Goal: Information Seeking & Learning: Compare options

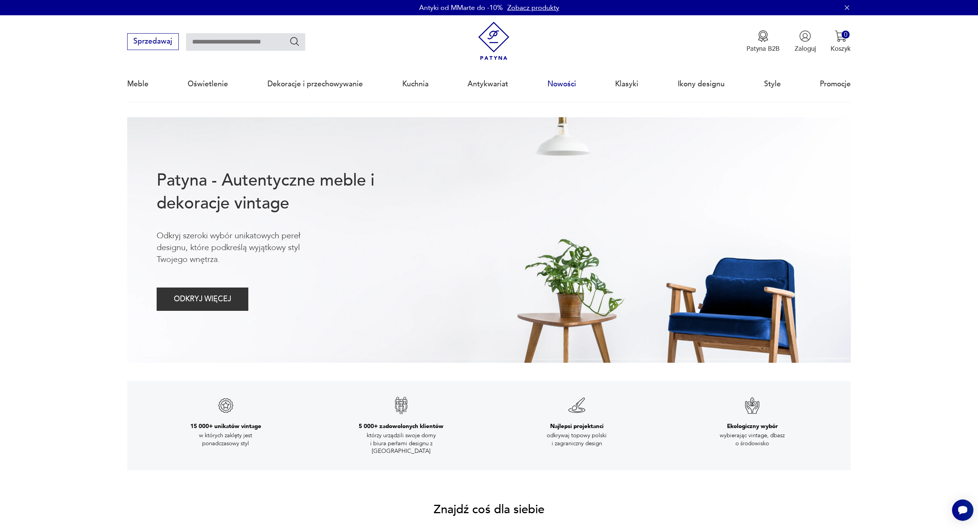
click at [567, 84] on link "Nowości" at bounding box center [562, 83] width 29 height 35
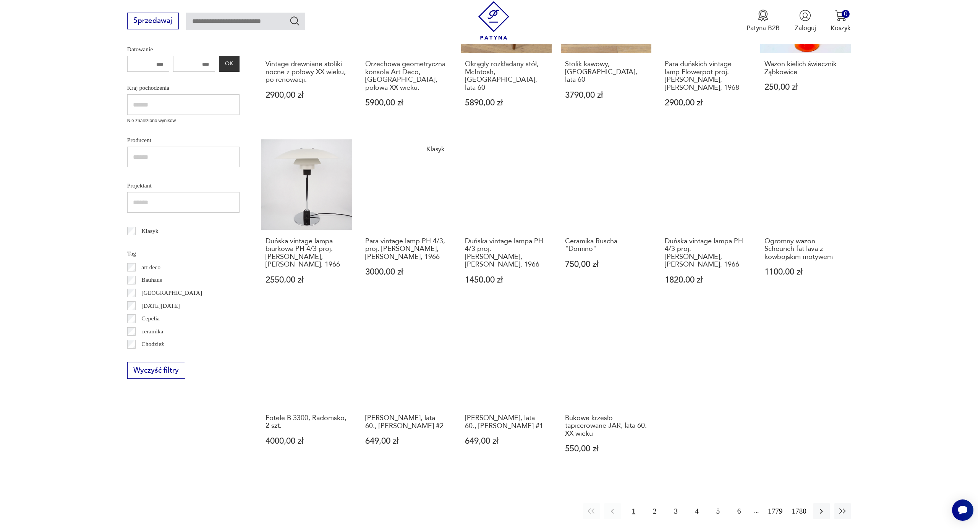
scroll to position [284, 0]
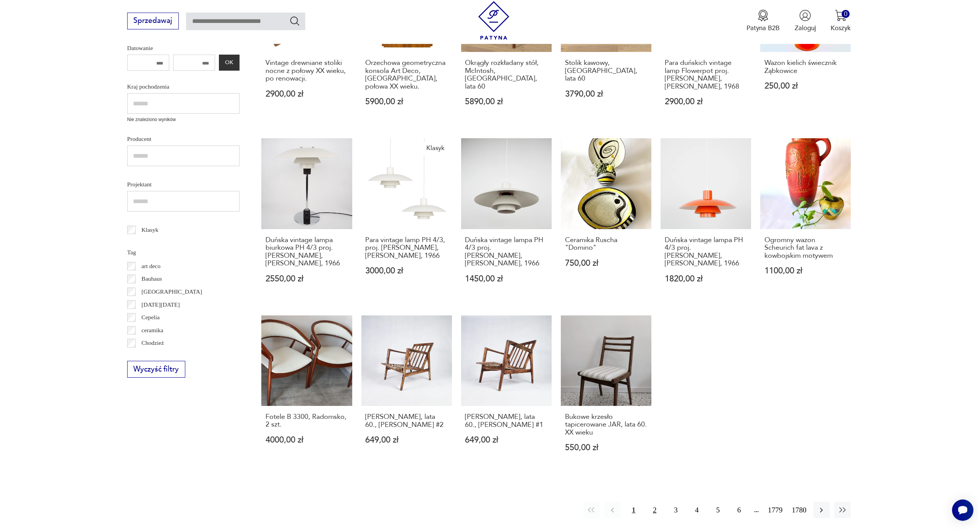
click at [646, 355] on button "2" at bounding box center [655, 510] width 16 height 16
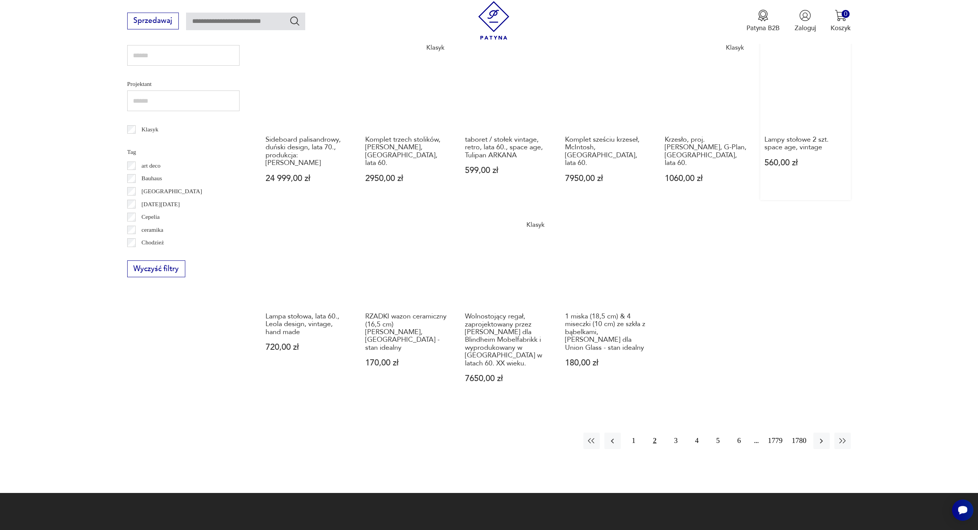
scroll to position [438, 0]
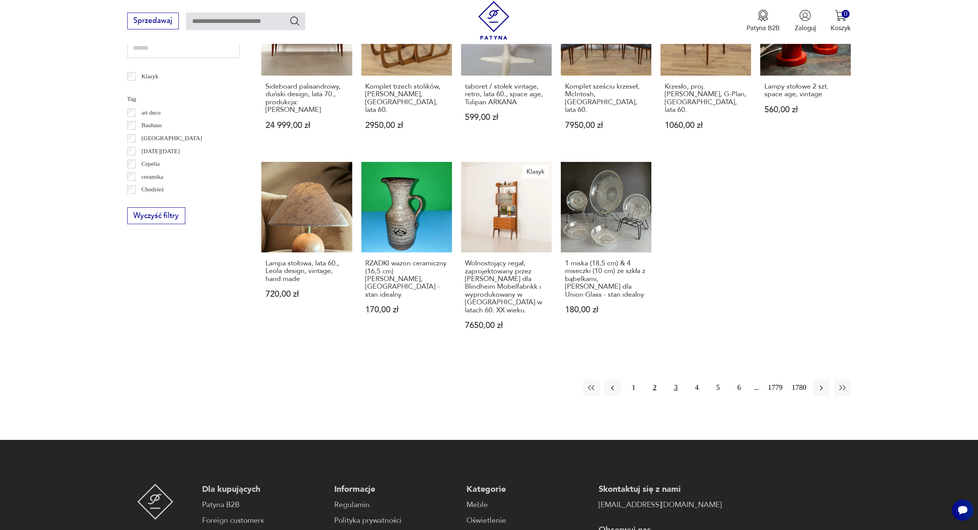
click at [646, 355] on button "3" at bounding box center [676, 388] width 16 height 16
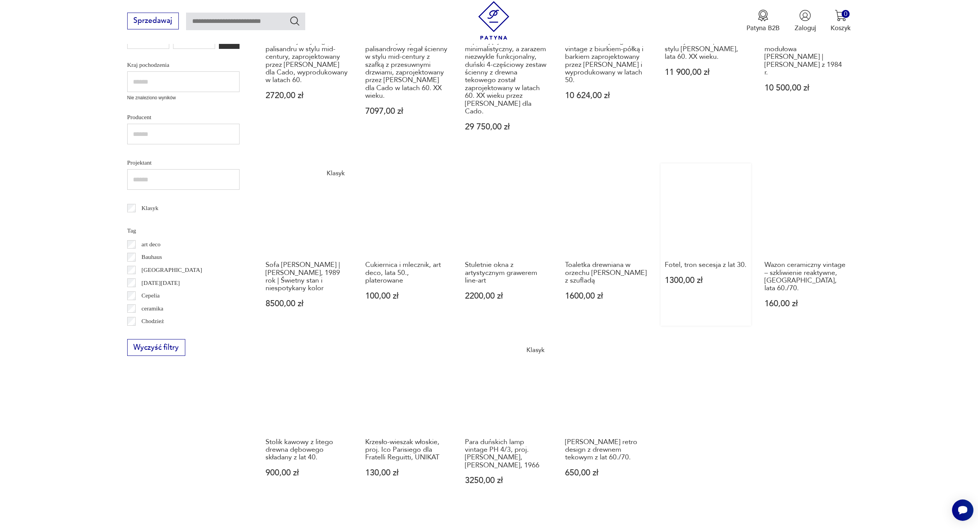
scroll to position [340, 0]
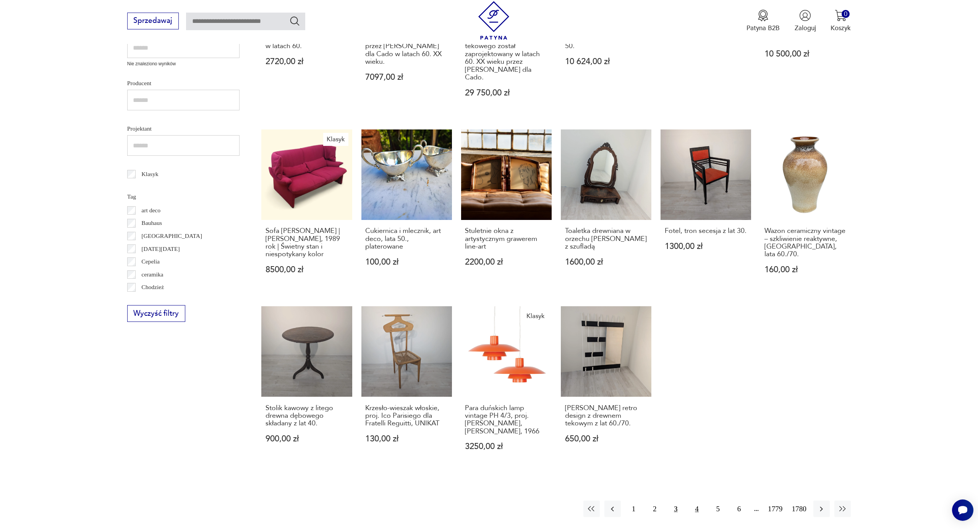
click at [646, 355] on button "4" at bounding box center [697, 509] width 16 height 16
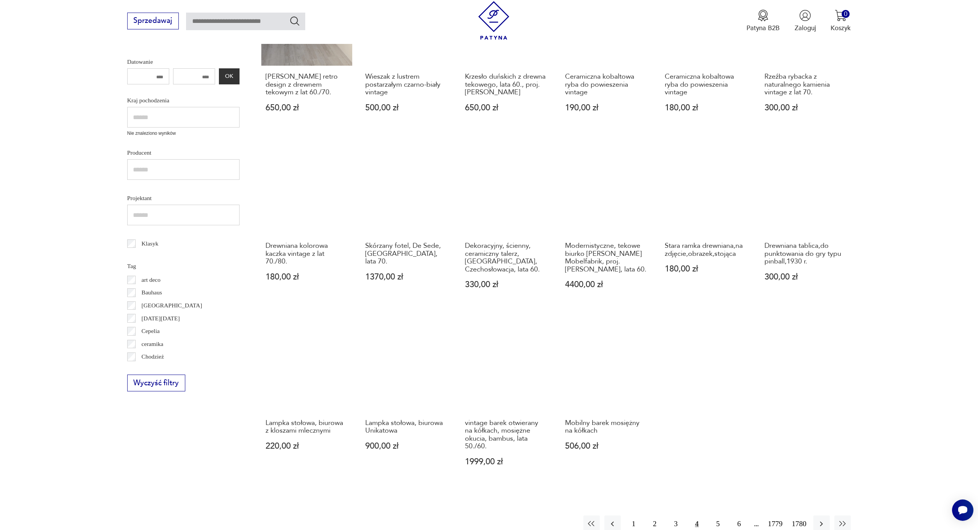
scroll to position [296, 0]
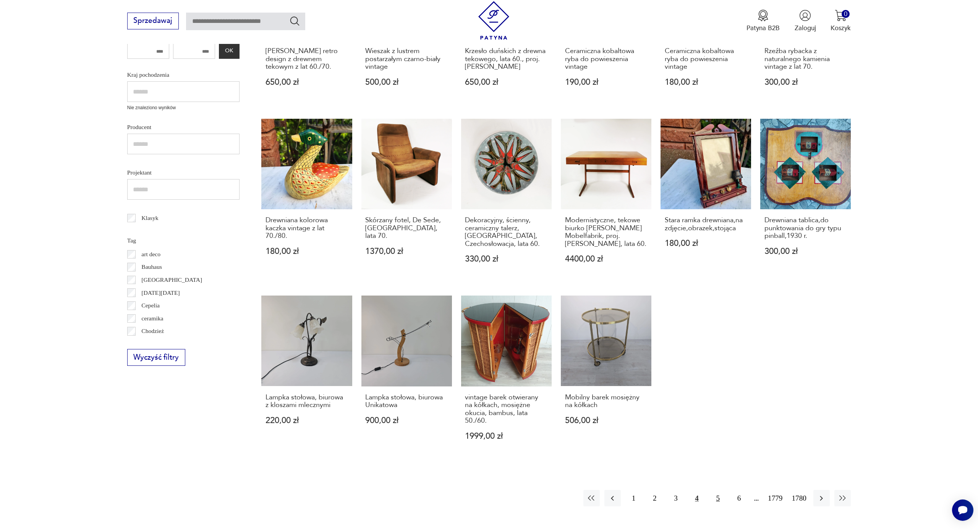
click at [646, 355] on button "5" at bounding box center [718, 498] width 16 height 16
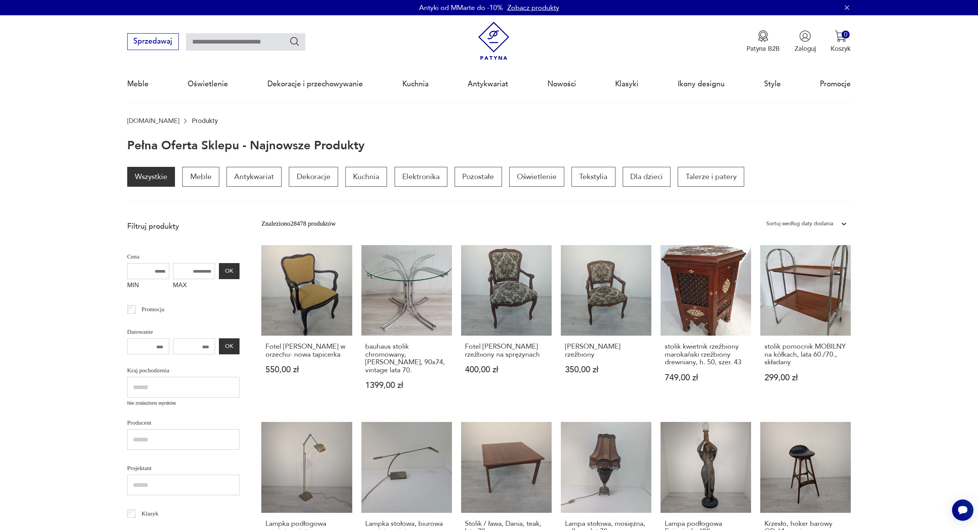
click at [493, 34] on img at bounding box center [494, 41] width 39 height 39
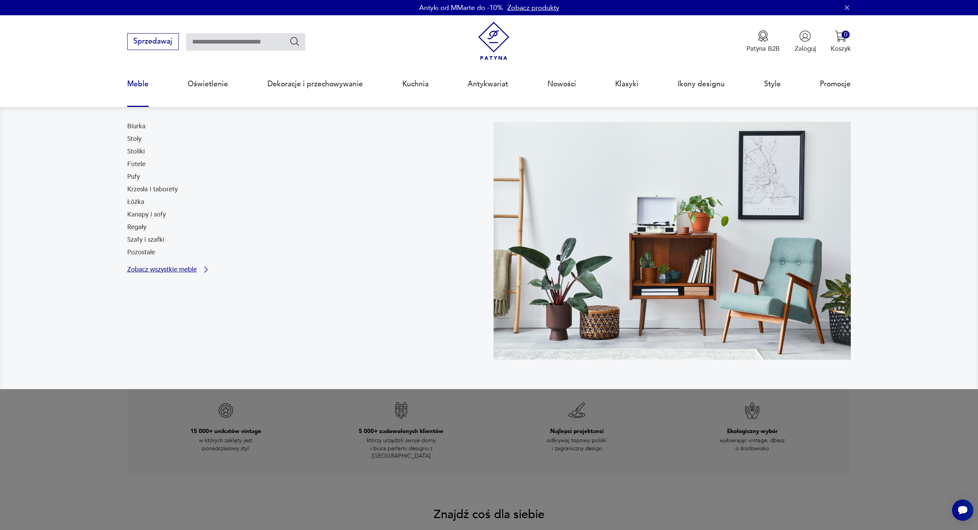
click at [146, 272] on p "Zobacz wszystkie meble" at bounding box center [162, 270] width 70 height 6
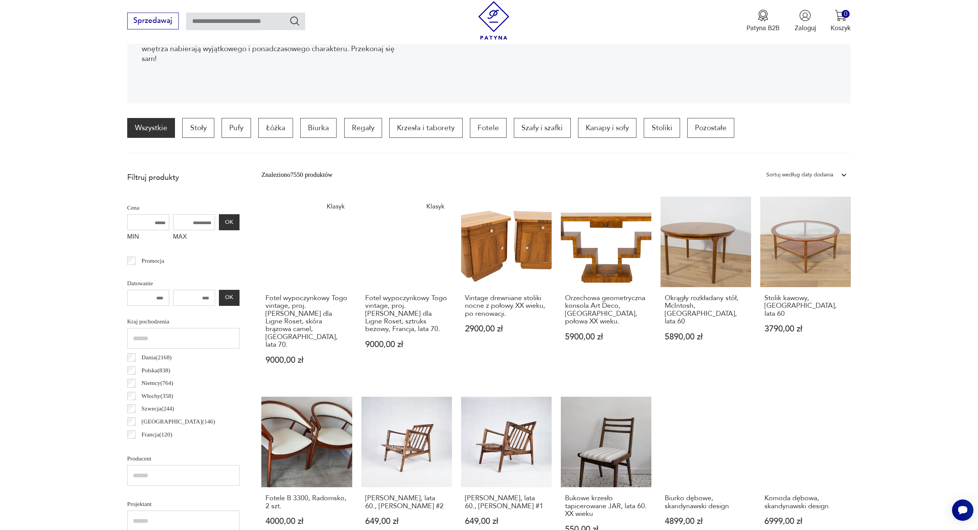
scroll to position [171, 0]
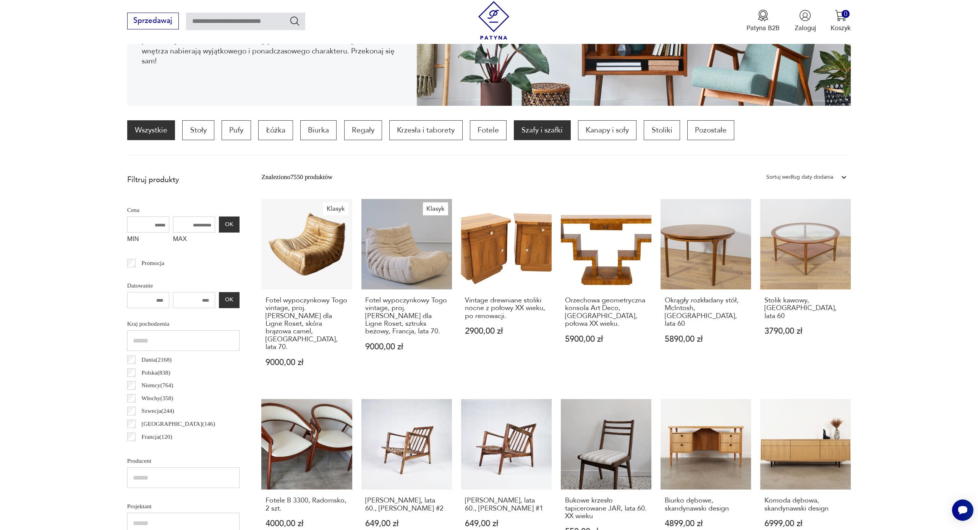
click at [546, 130] on p "Szafy i szafki" at bounding box center [542, 130] width 57 height 20
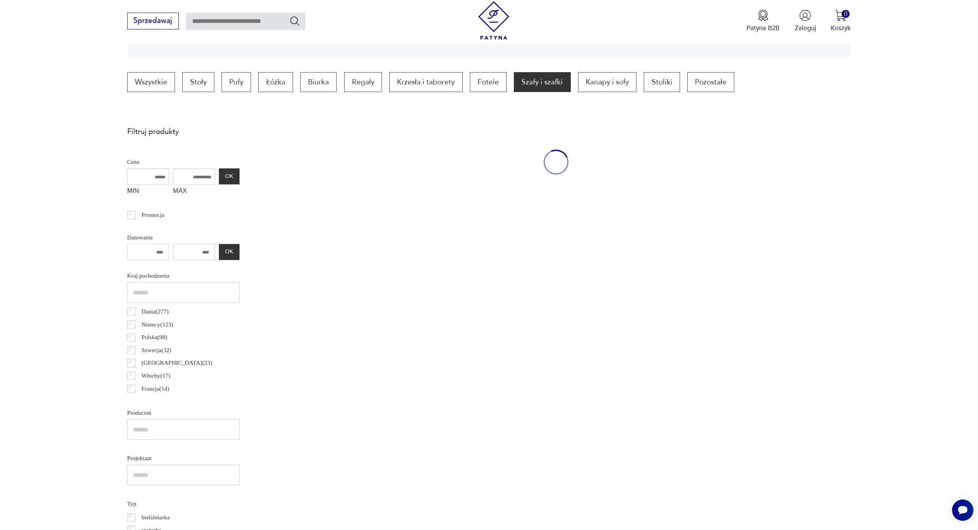
scroll to position [226, 0]
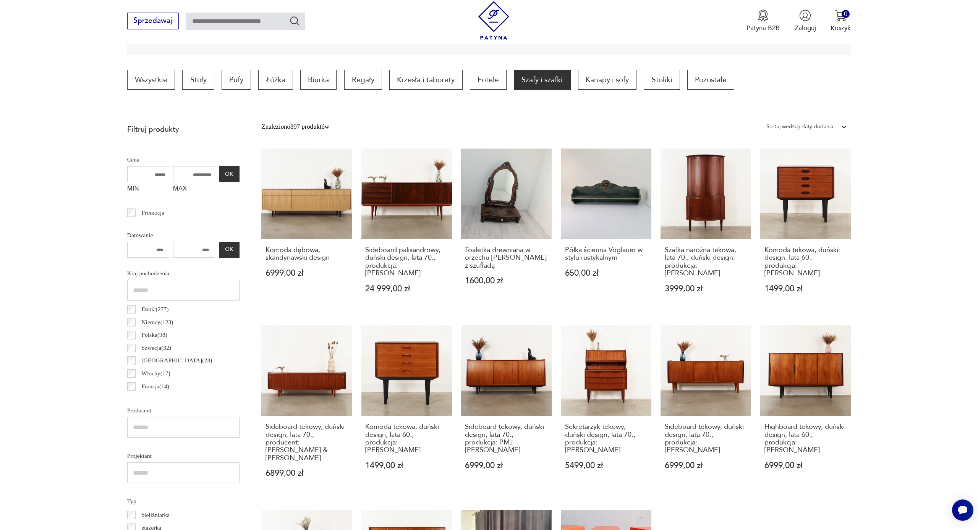
click at [646, 125] on icon at bounding box center [844, 127] width 8 height 8
click at [646, 184] on div "Sortuj według ceny (od największej)" at bounding box center [807, 184] width 88 height 19
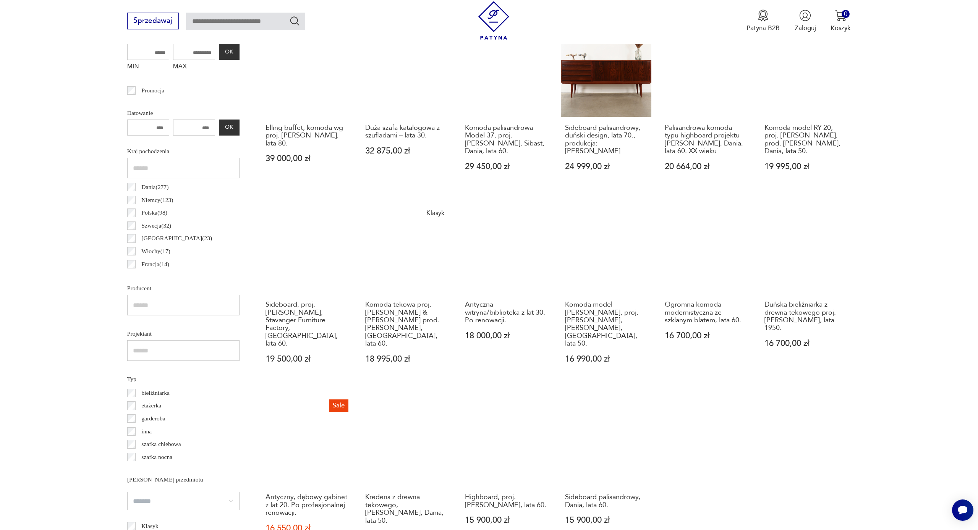
scroll to position [209, 0]
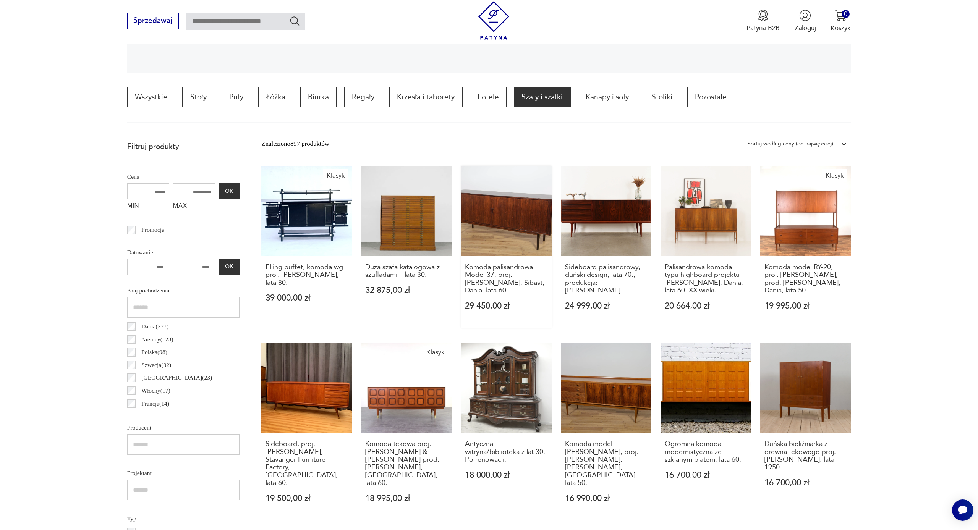
click at [489, 217] on link "Komoda palisandrowa Model 37, proj. [PERSON_NAME], Sibast, Dania, lata 60. 29 4…" at bounding box center [506, 247] width 91 height 162
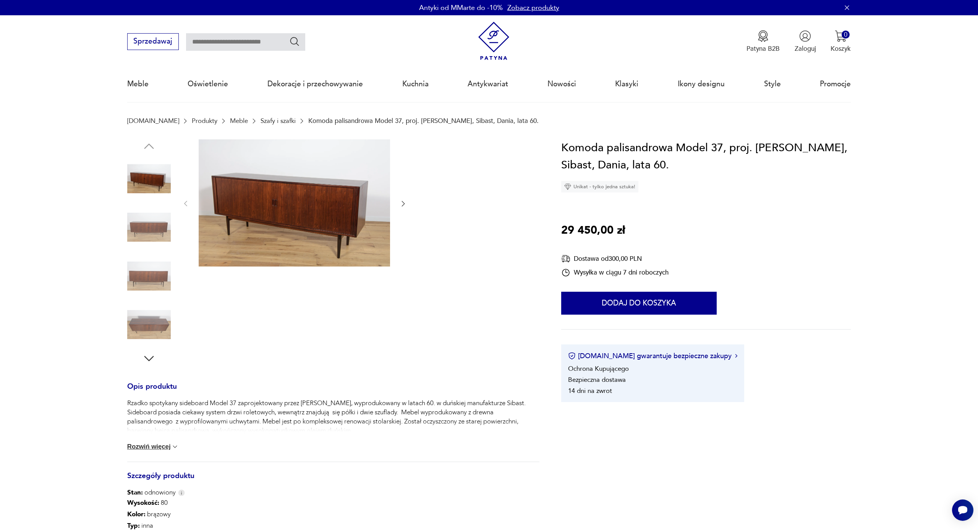
click at [288, 221] on img at bounding box center [294, 203] width 191 height 128
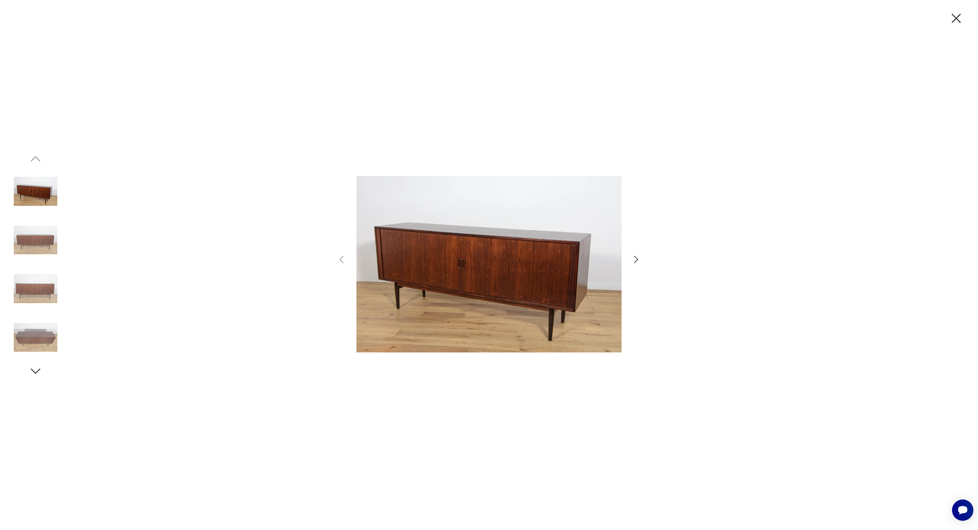
click at [31, 236] on img at bounding box center [36, 241] width 44 height 44
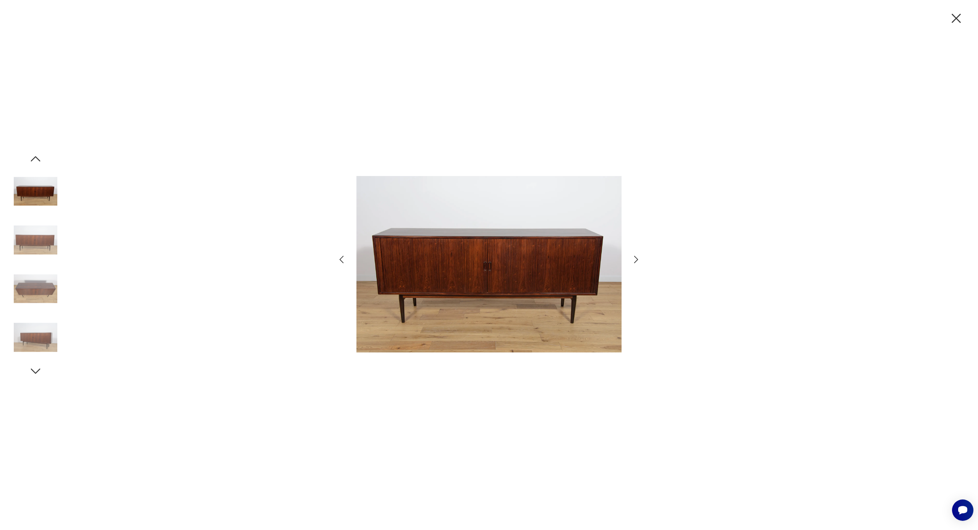
click at [25, 287] on img at bounding box center [36, 289] width 44 height 44
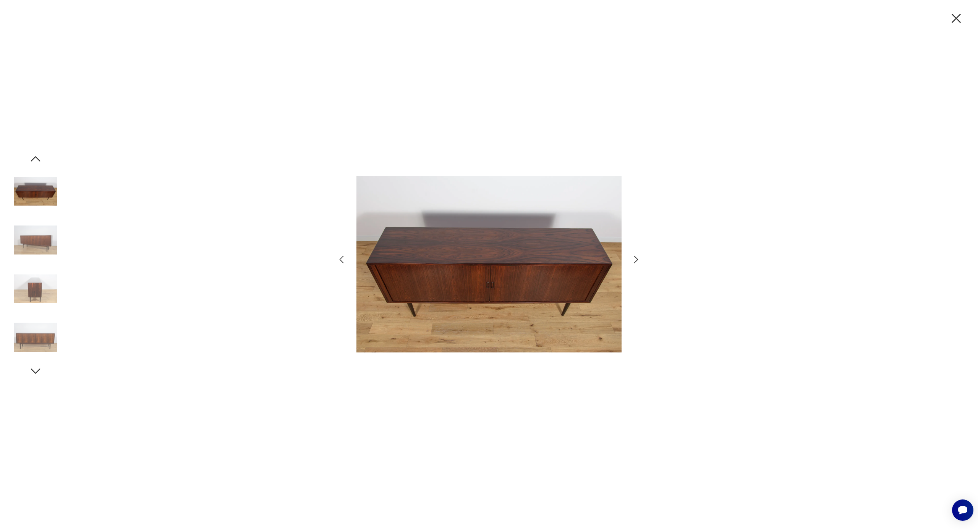
click at [29, 331] on img at bounding box center [36, 338] width 44 height 44
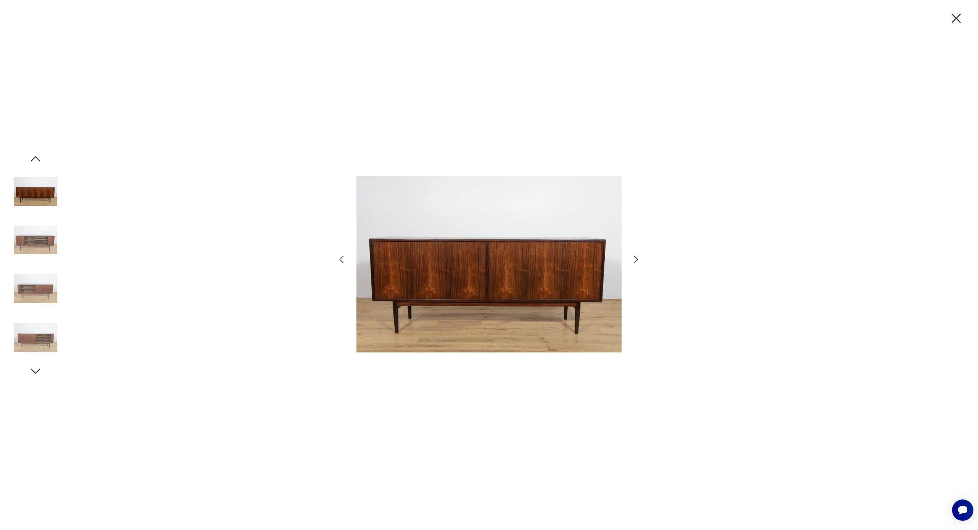
click at [37, 355] on icon "button" at bounding box center [36, 372] width 14 height 14
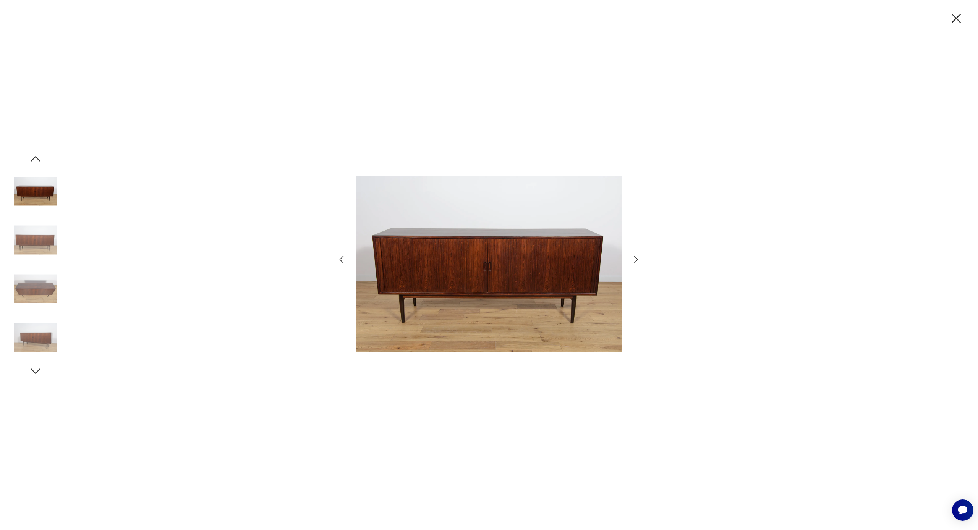
click at [36, 329] on img at bounding box center [36, 338] width 44 height 44
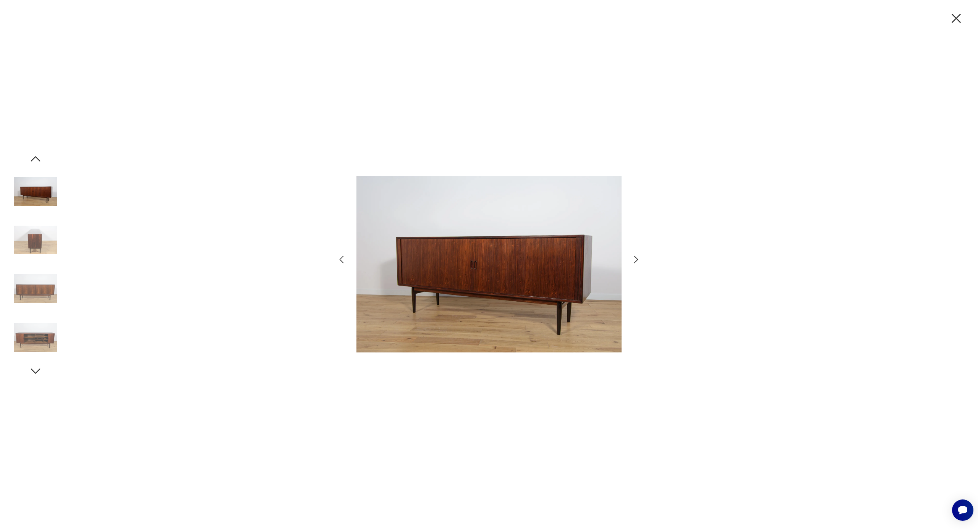
click at [45, 267] on img at bounding box center [36, 289] width 44 height 44
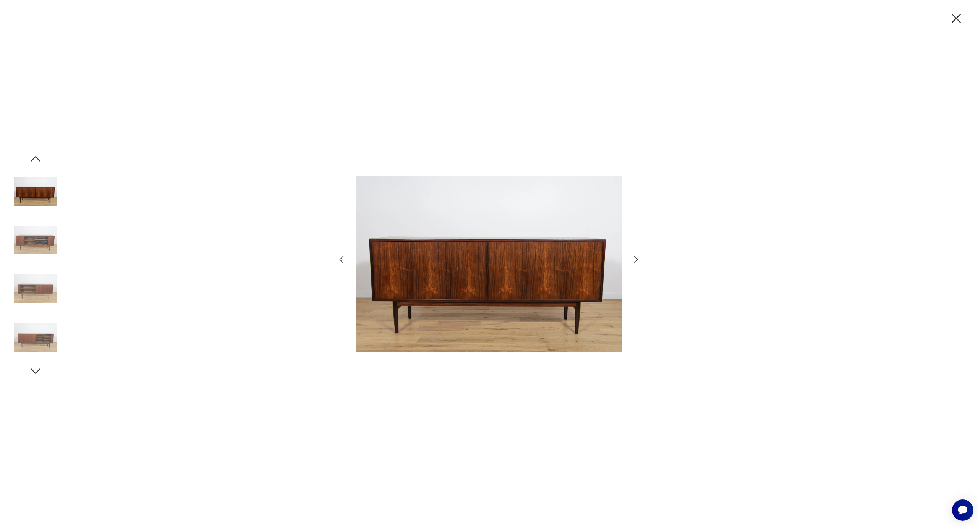
click at [47, 208] on img at bounding box center [36, 192] width 44 height 44
click at [646, 21] on icon "button" at bounding box center [956, 18] width 16 height 16
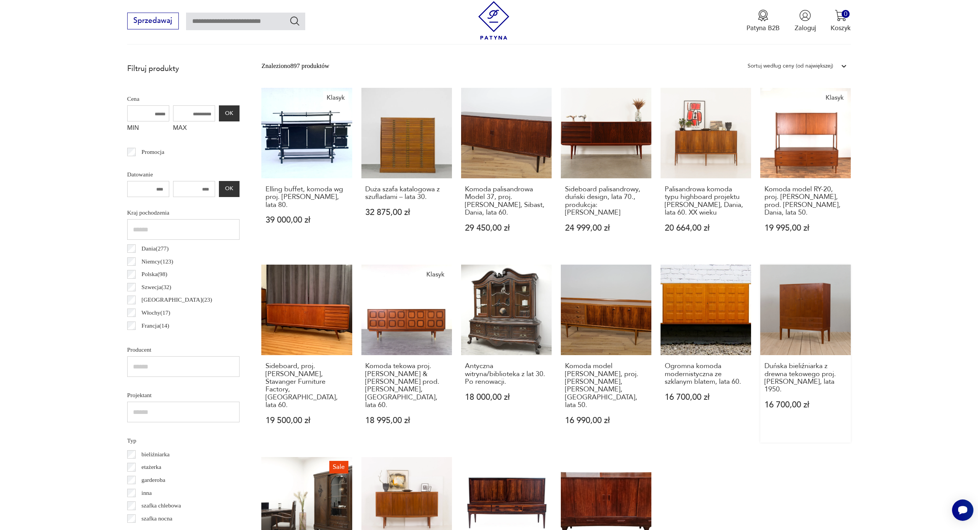
scroll to position [286, 0]
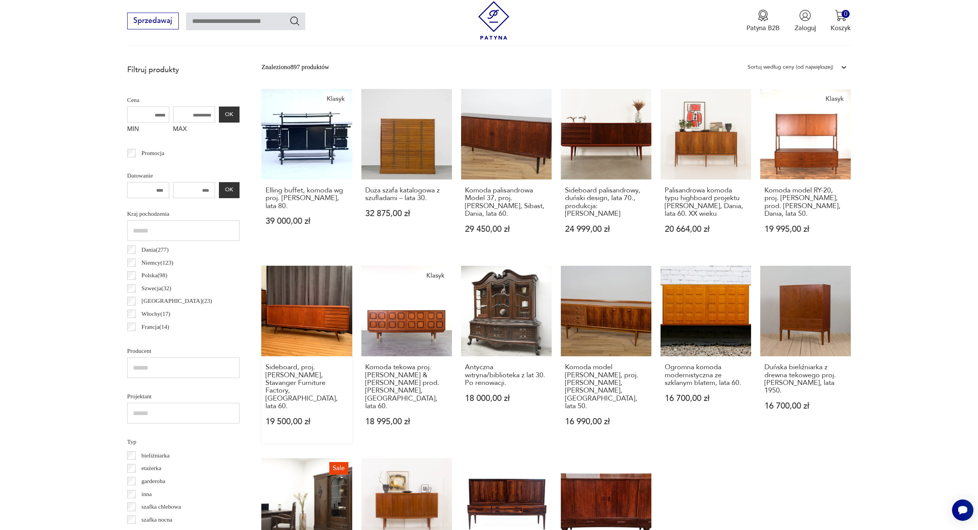
click at [352, 266] on link "Sideboard, proj. [PERSON_NAME], Stavanger Furniture Factory, [GEOGRAPHIC_DATA],…" at bounding box center [306, 355] width 91 height 178
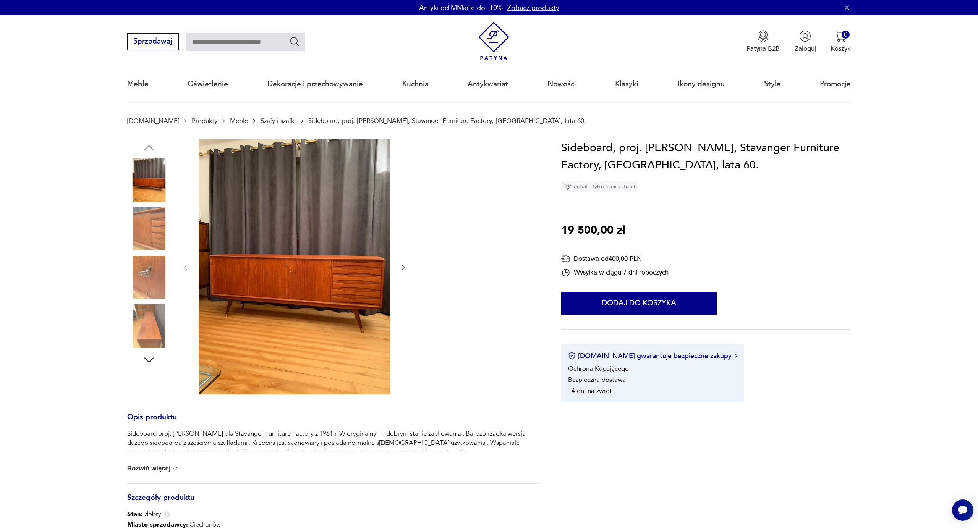
click at [350, 255] on img at bounding box center [294, 266] width 191 height 255
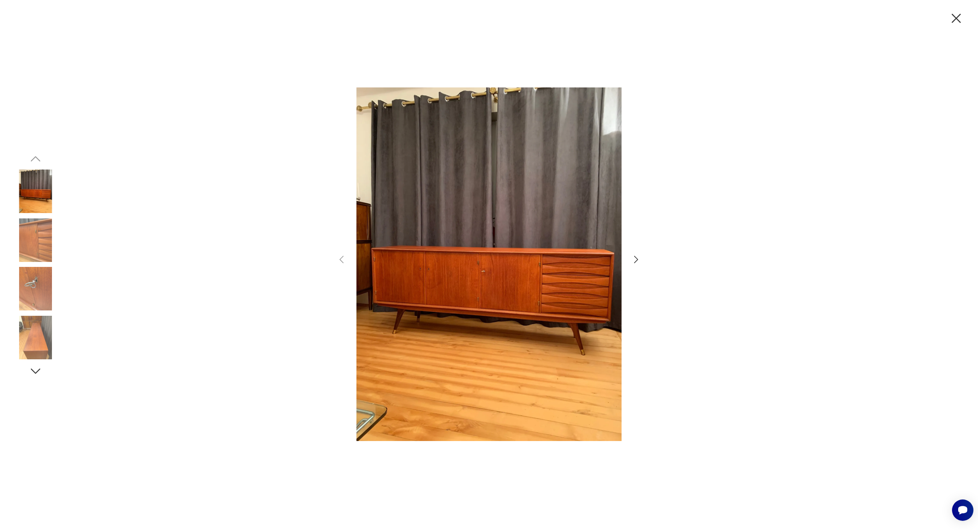
click at [35, 245] on img at bounding box center [36, 241] width 44 height 44
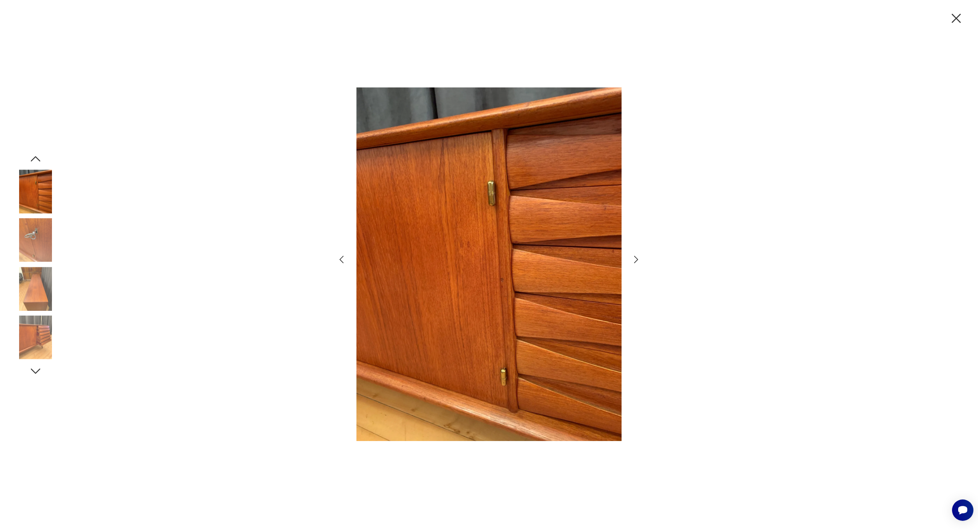
click at [44, 283] on img at bounding box center [36, 289] width 44 height 44
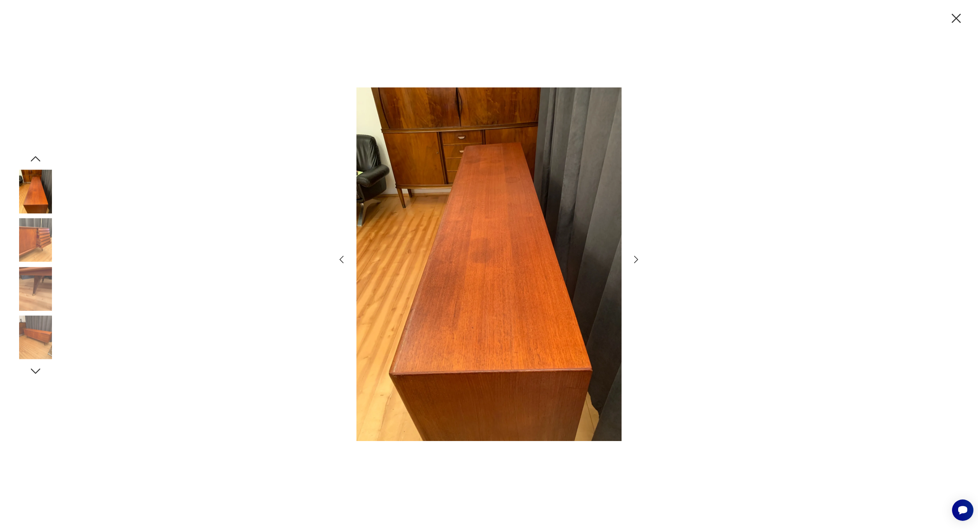
click at [36, 308] on img at bounding box center [36, 289] width 44 height 44
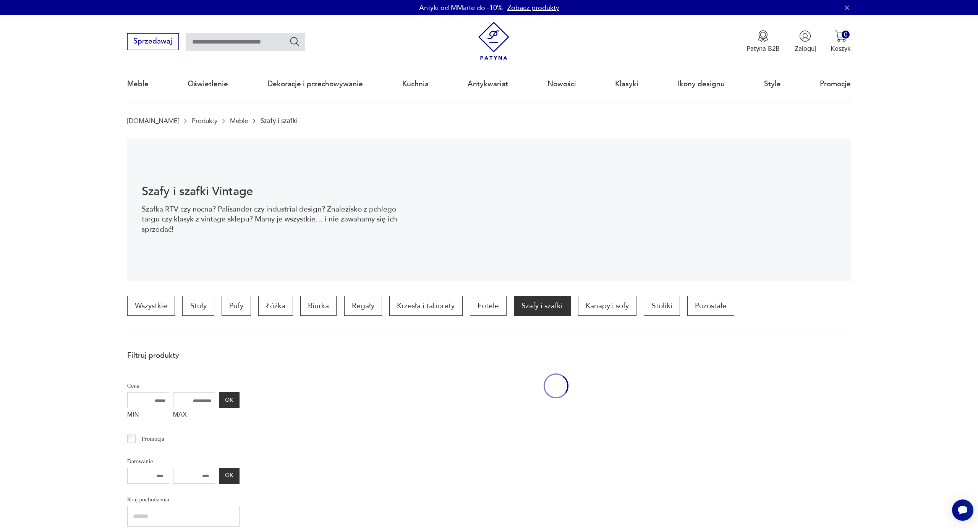
scroll to position [286, 0]
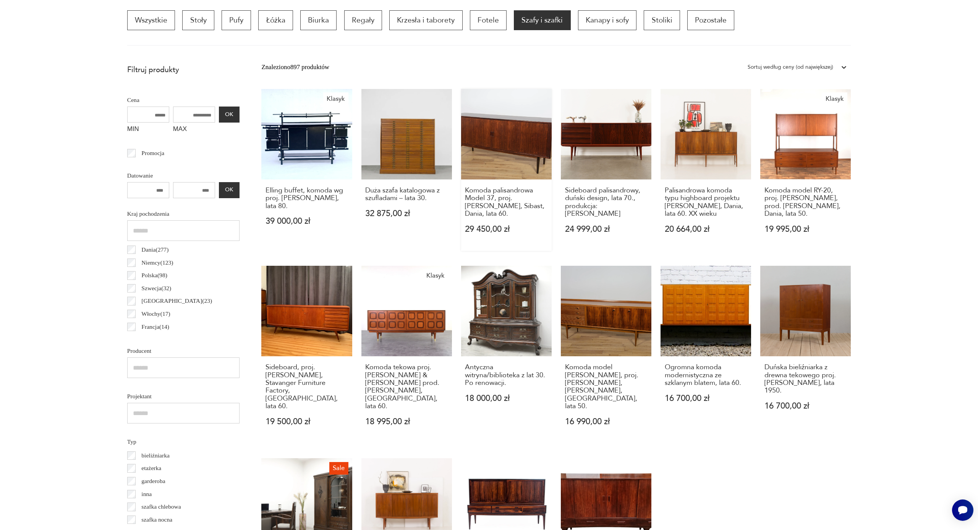
click at [461, 132] on link "Komoda palisandrowa Model 37, proj. [PERSON_NAME], Sibast, Dania, lata 60. 29 4…" at bounding box center [506, 170] width 91 height 162
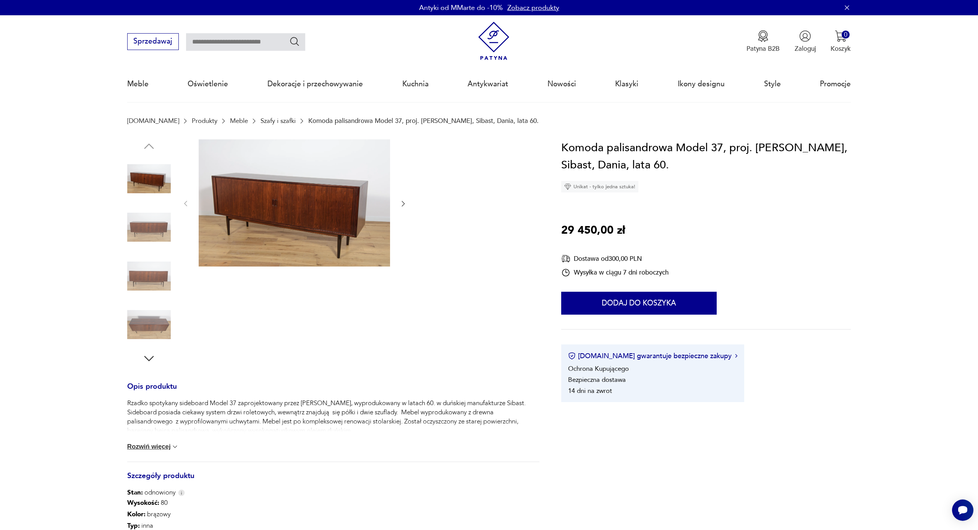
click at [310, 203] on img at bounding box center [294, 203] width 191 height 128
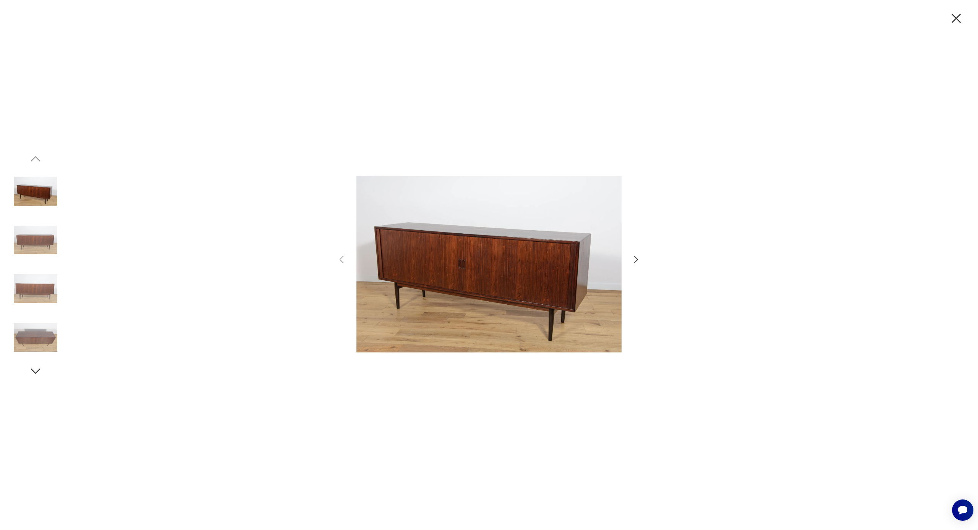
scroll to position [286, 0]
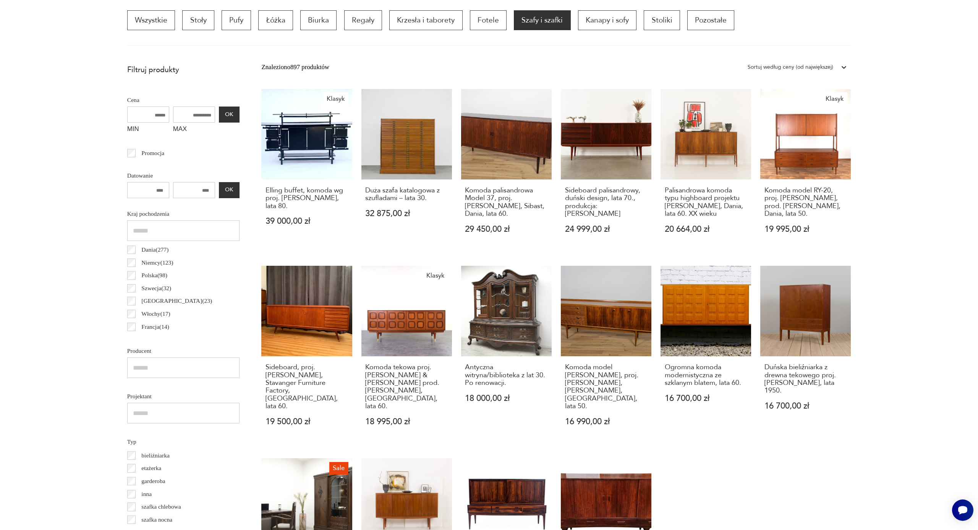
click at [242, 21] on p "Pufy" at bounding box center [236, 20] width 29 height 20
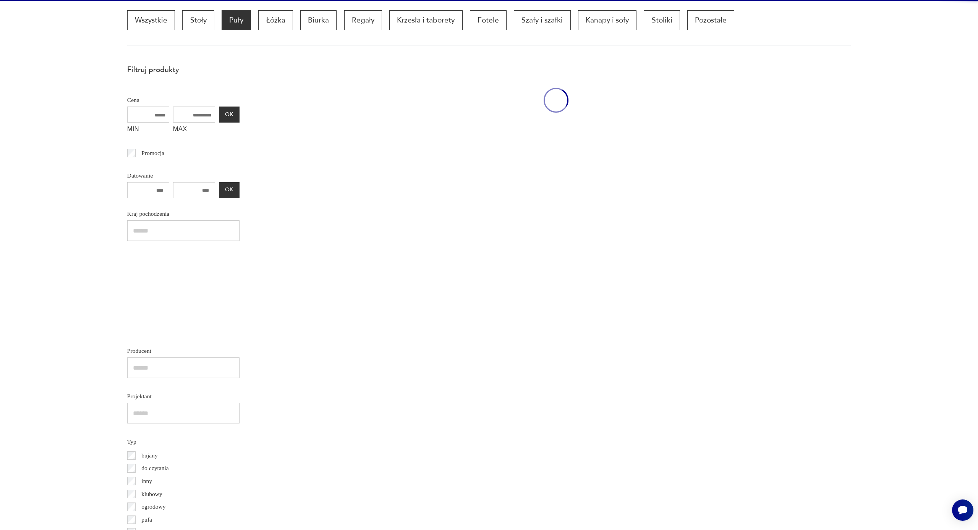
scroll to position [231, 0]
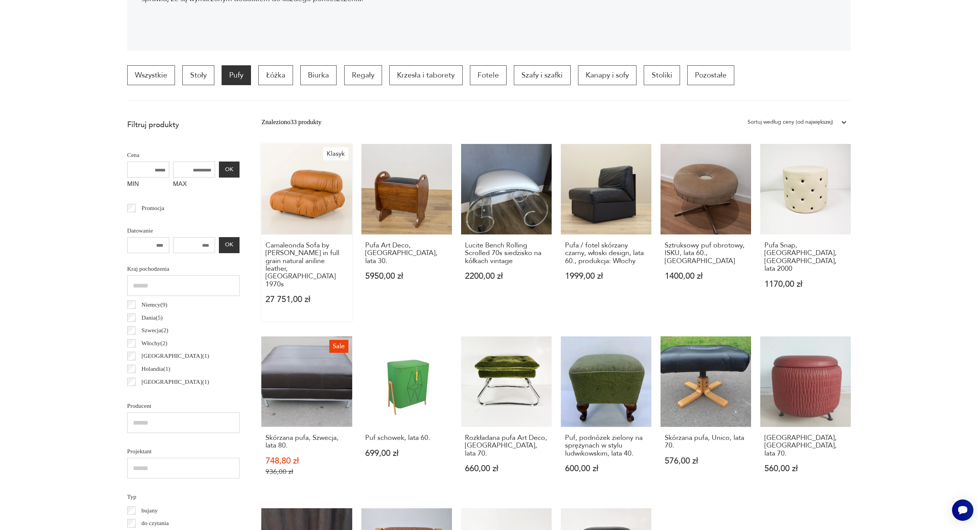
click at [298, 180] on link "Klasyk Camaleonda Sofa by [PERSON_NAME] in full grain natural aniline leather, …" at bounding box center [306, 233] width 91 height 178
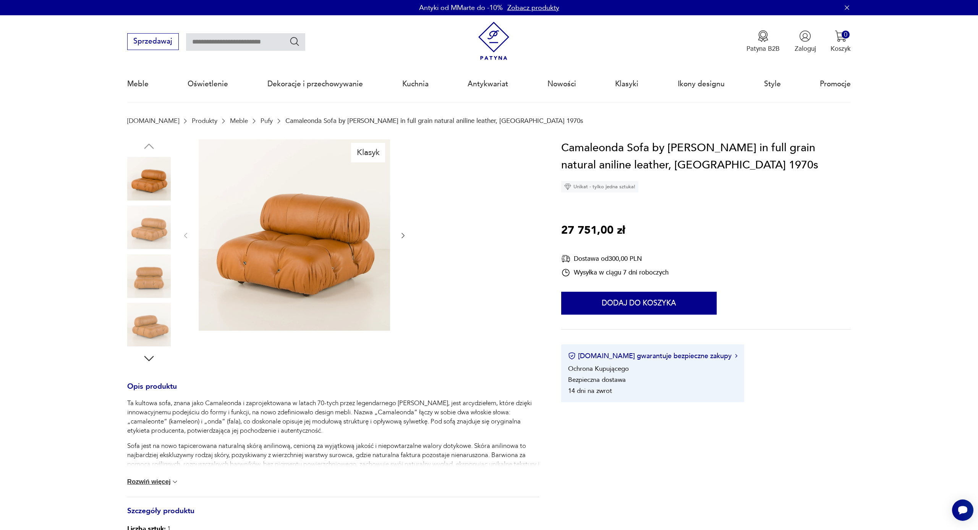
click at [162, 217] on img at bounding box center [149, 228] width 44 height 44
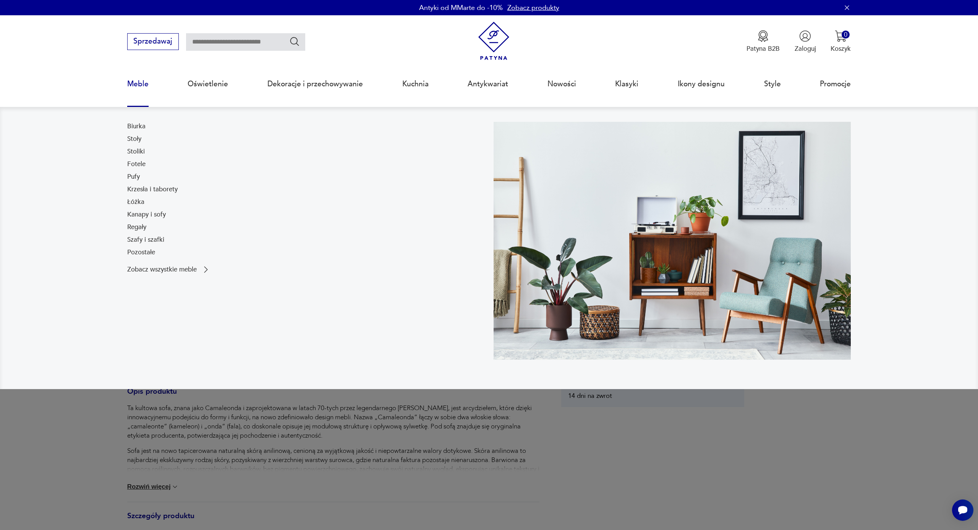
click at [137, 79] on link "Meble" at bounding box center [137, 83] width 21 height 35
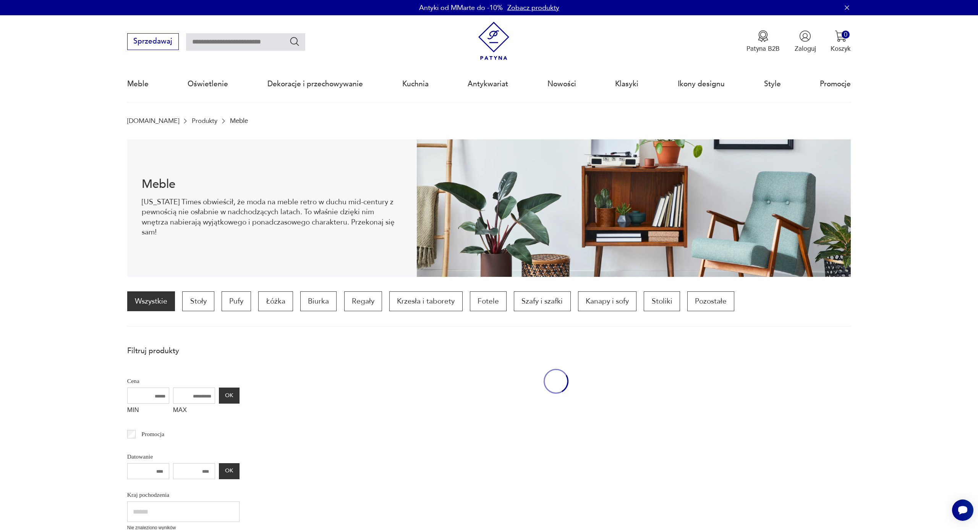
scroll to position [74, 0]
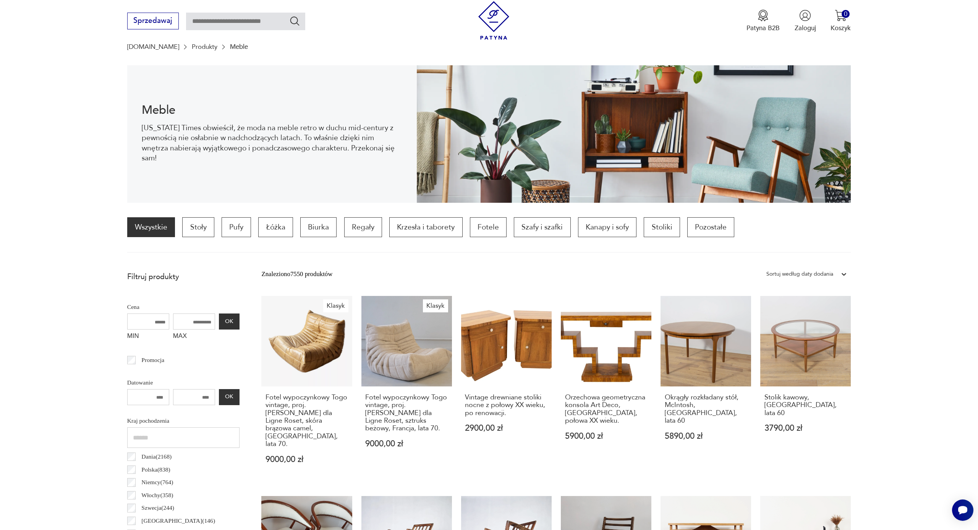
click at [152, 48] on link "[DOMAIN_NAME]" at bounding box center [153, 46] width 52 height 7
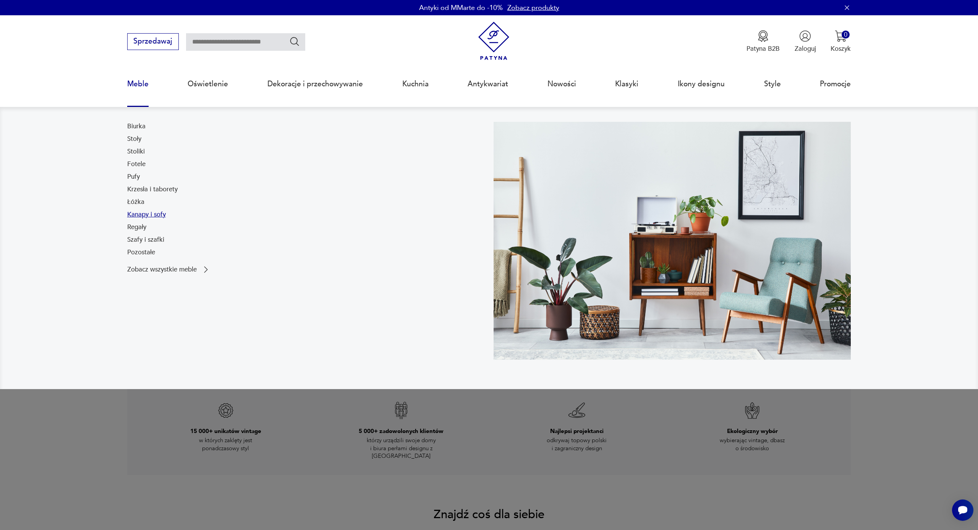
click at [145, 215] on link "Kanapy i sofy" at bounding box center [146, 214] width 39 height 9
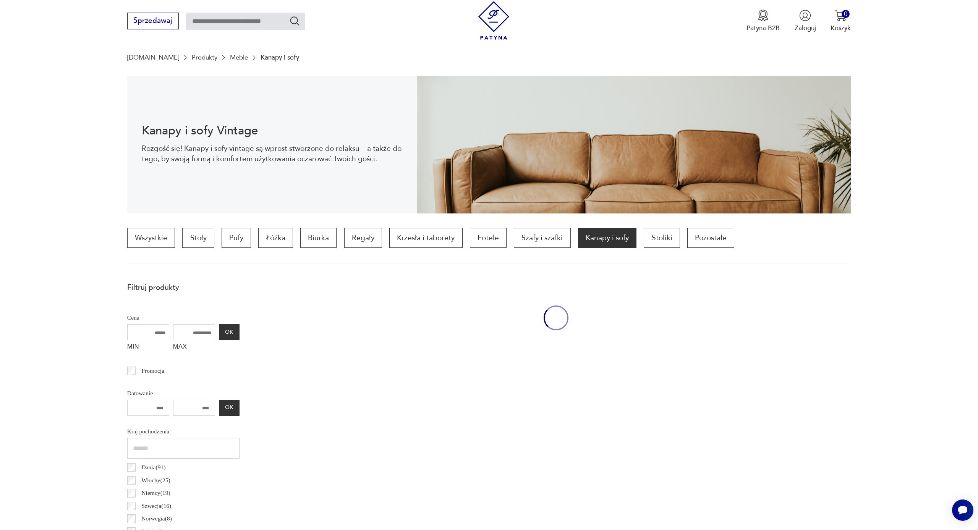
scroll to position [74, 0]
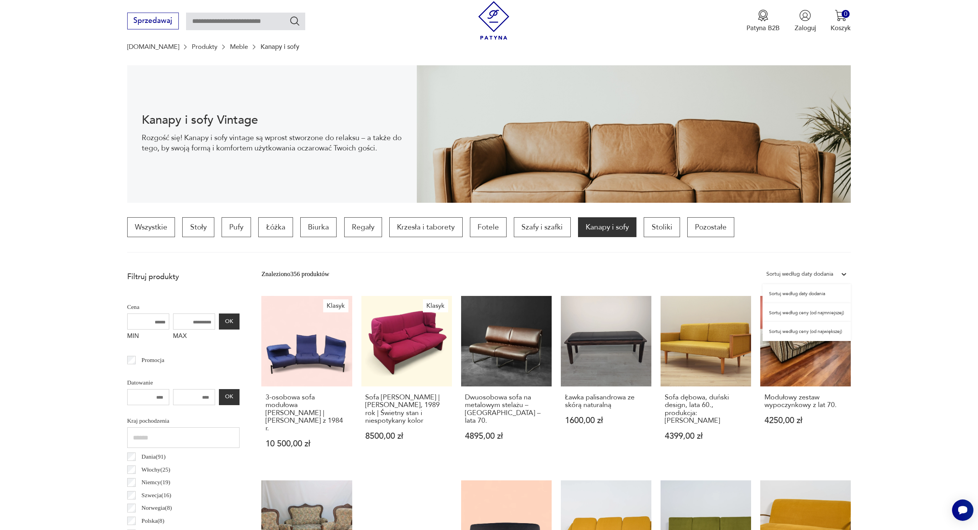
click at [646, 276] on div "Sortuj według daty dodania" at bounding box center [800, 274] width 67 height 10
click at [646, 330] on div "Sortuj według ceny (od największej)" at bounding box center [807, 331] width 88 height 19
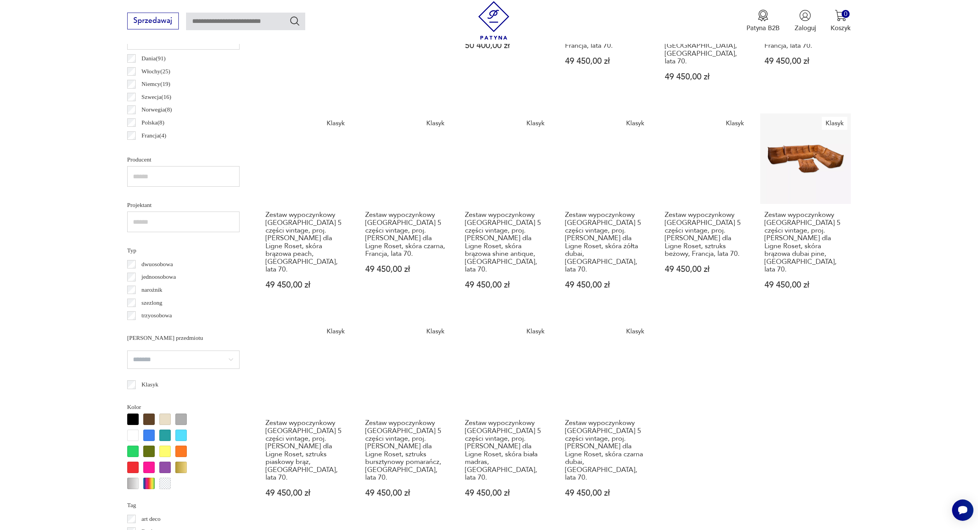
scroll to position [553, 0]
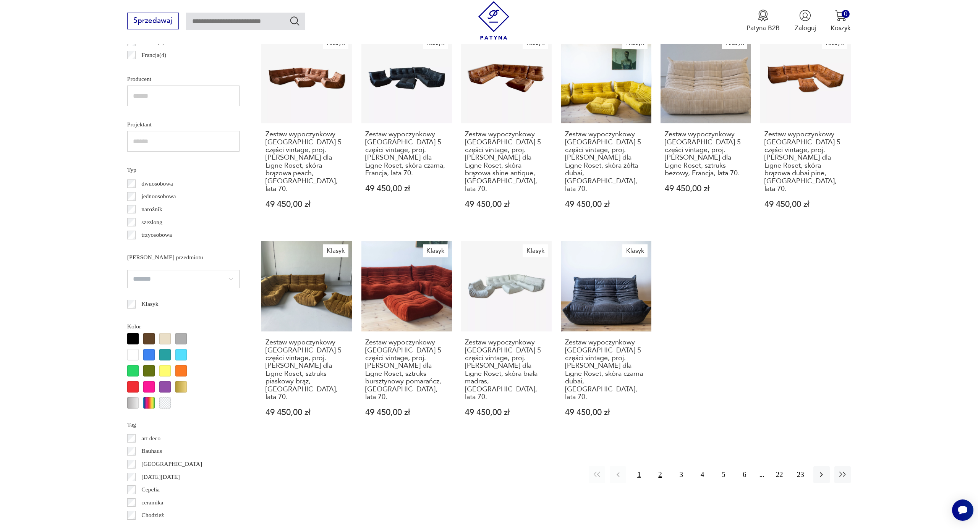
click at [646, 355] on button "2" at bounding box center [660, 475] width 16 height 16
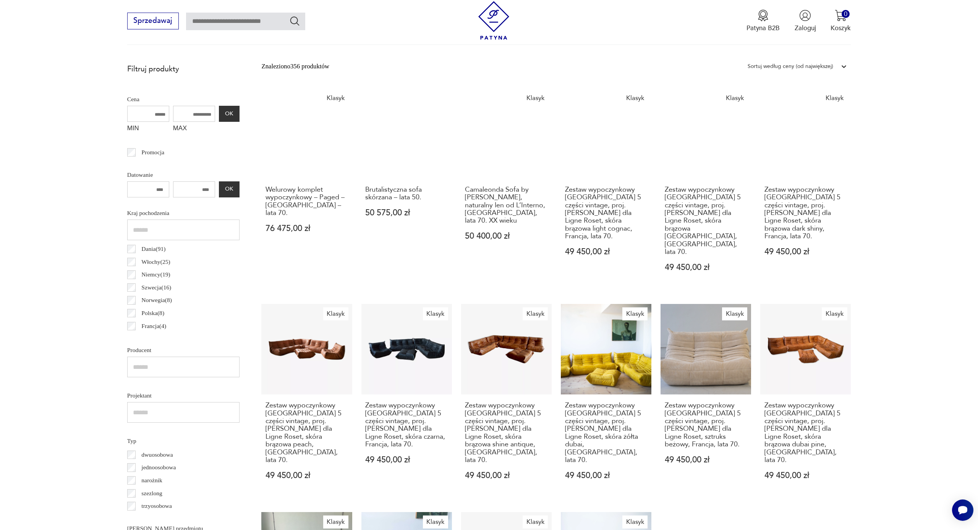
scroll to position [226, 0]
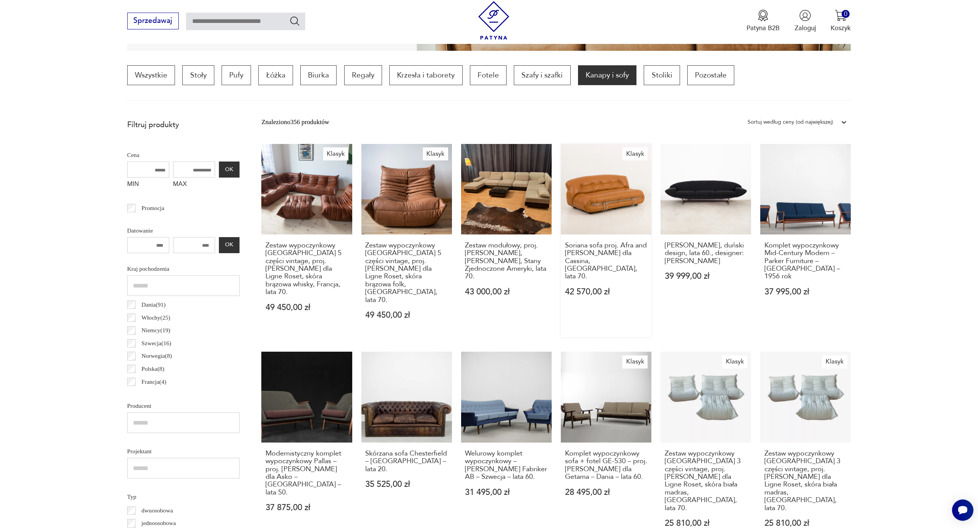
click at [561, 180] on link "[PERSON_NAME] sofa proj. Afra and [PERSON_NAME] dla Cassina, [GEOGRAPHIC_DATA],…" at bounding box center [606, 241] width 91 height 194
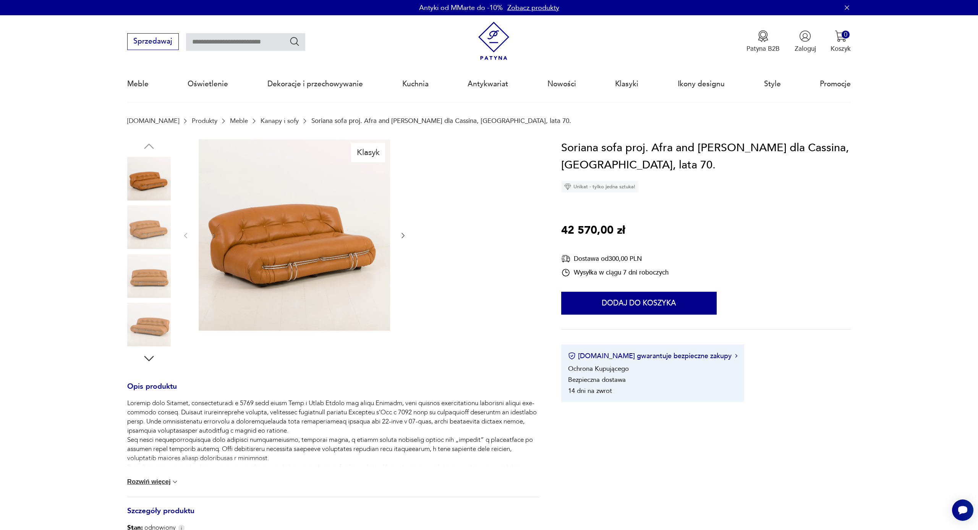
click at [164, 240] on img at bounding box center [149, 228] width 44 height 44
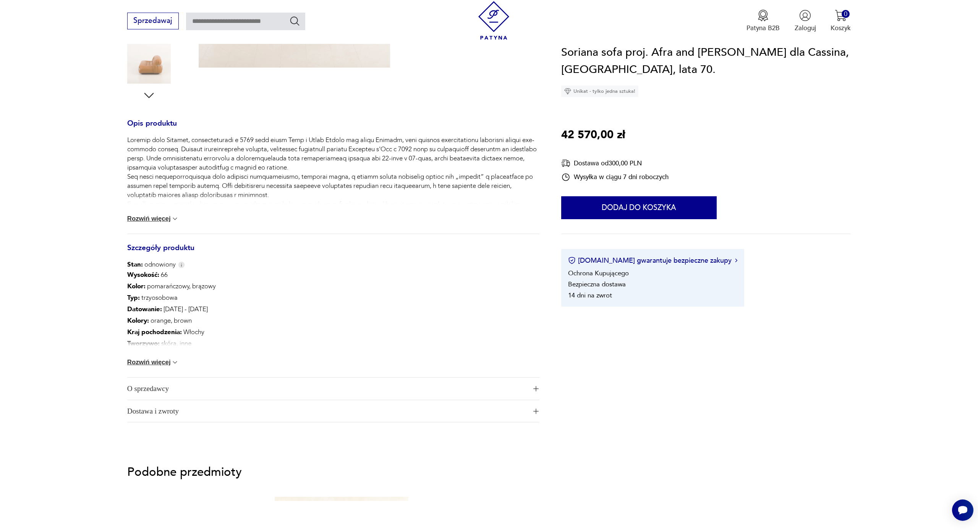
scroll to position [293, 0]
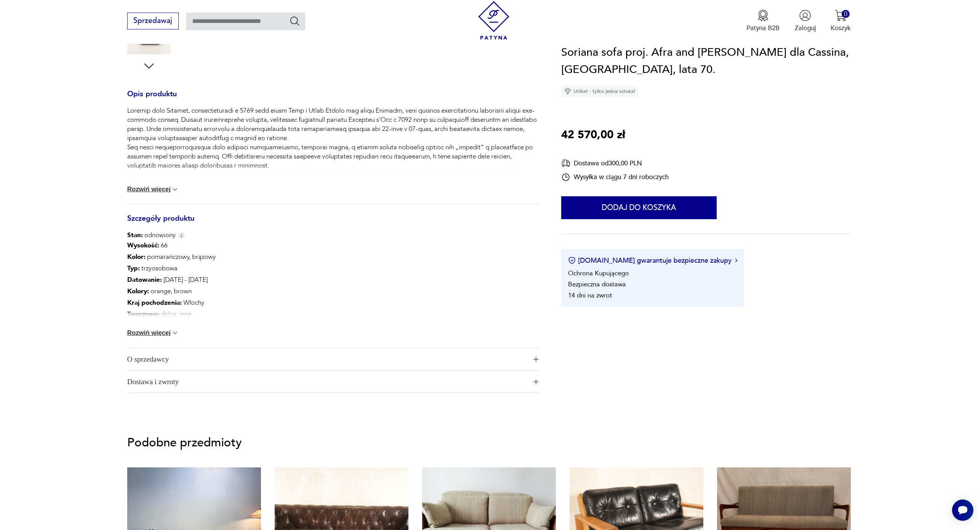
click at [163, 333] on button "Rozwiń więcej" at bounding box center [153, 333] width 52 height 8
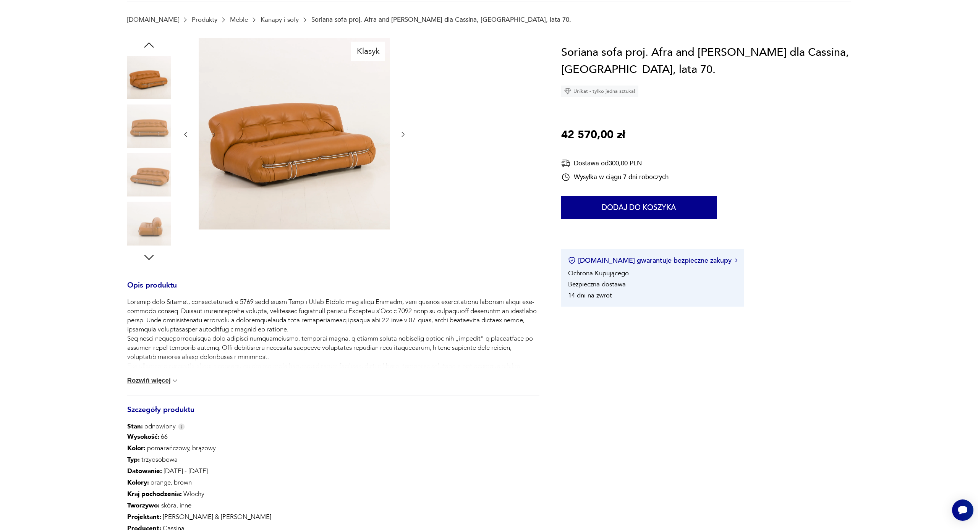
scroll to position [0, 0]
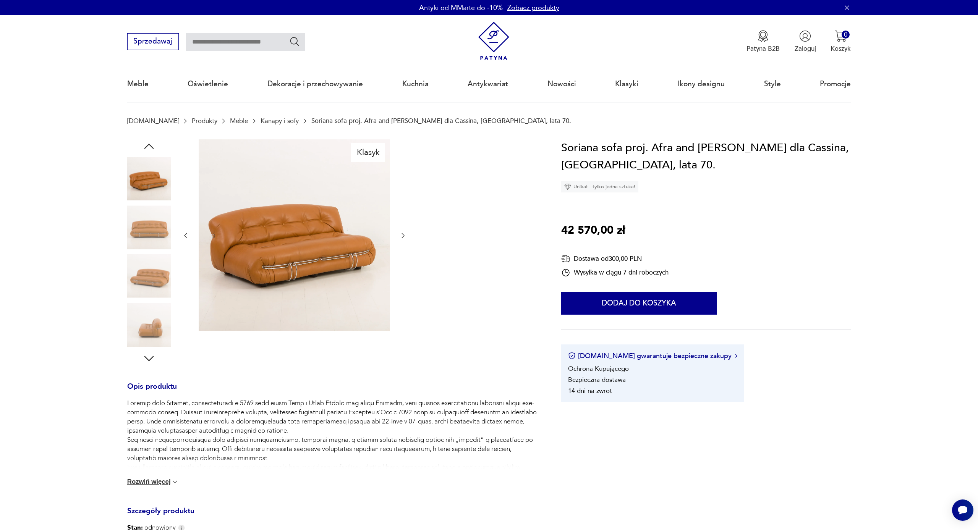
click at [318, 220] on img at bounding box center [294, 234] width 191 height 191
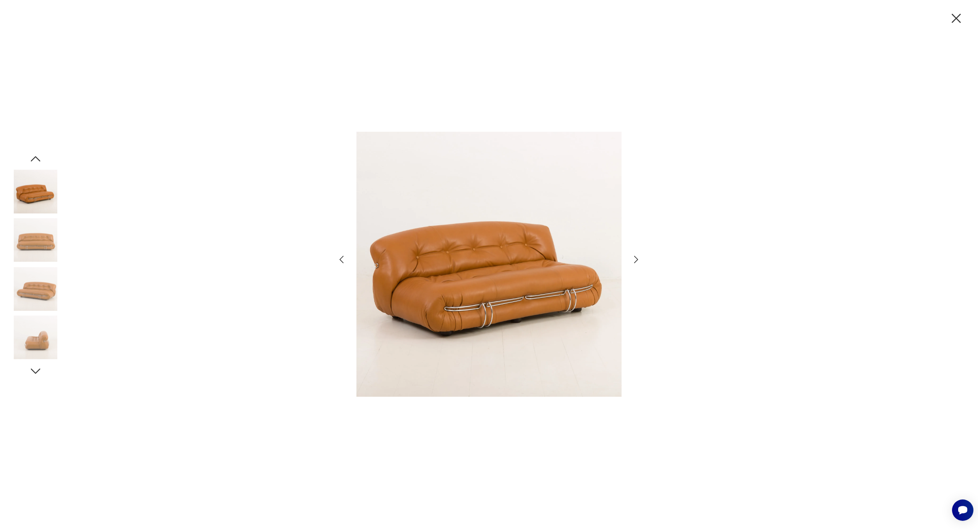
click at [639, 259] on icon "button" at bounding box center [636, 259] width 11 height 11
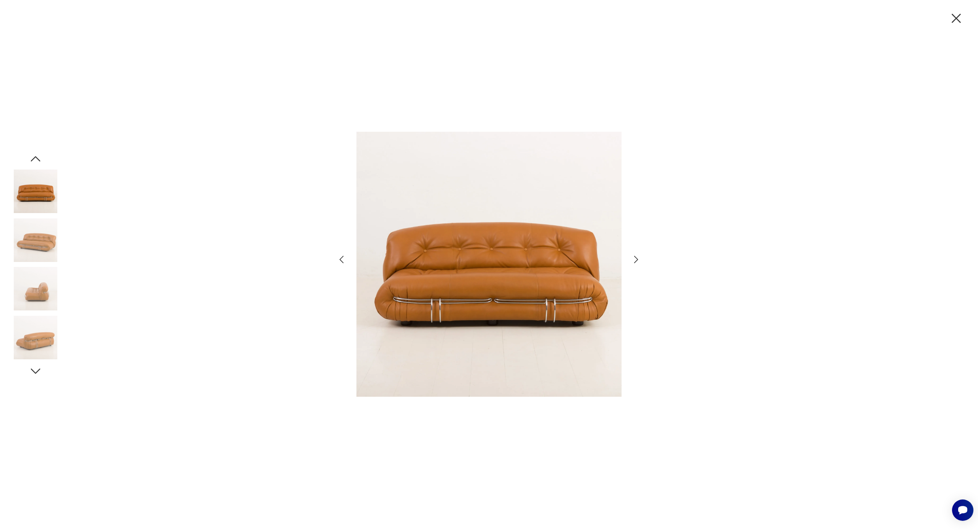
click at [639, 259] on icon "button" at bounding box center [636, 259] width 11 height 11
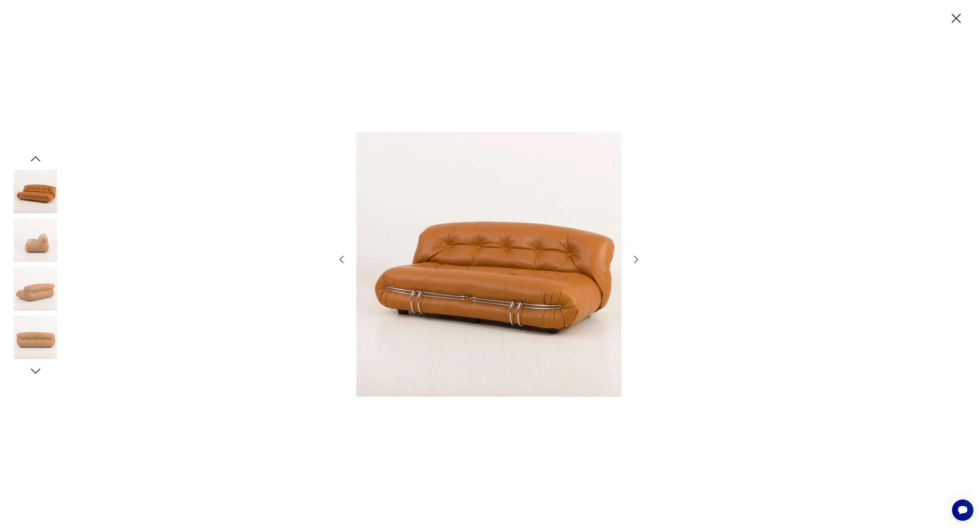
click at [639, 259] on icon "button" at bounding box center [636, 259] width 11 height 11
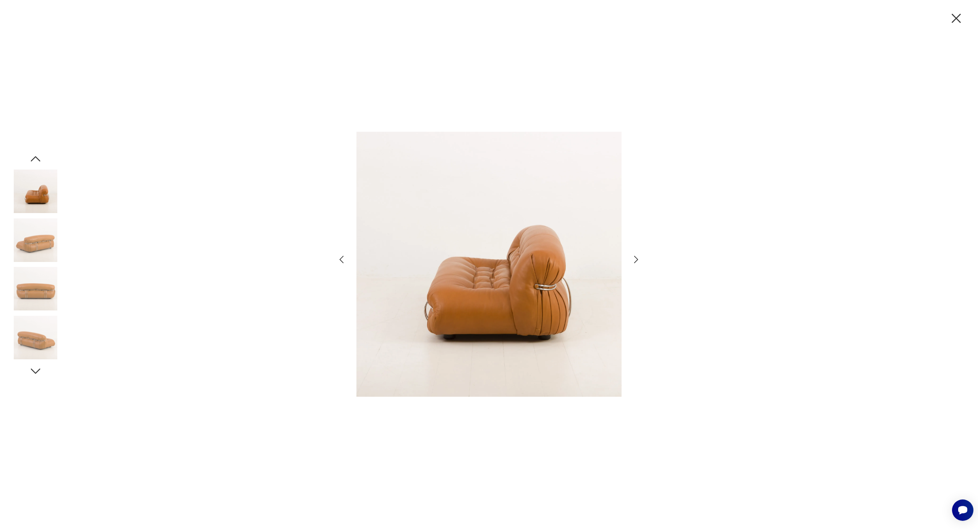
click at [639, 259] on icon "button" at bounding box center [636, 259] width 11 height 11
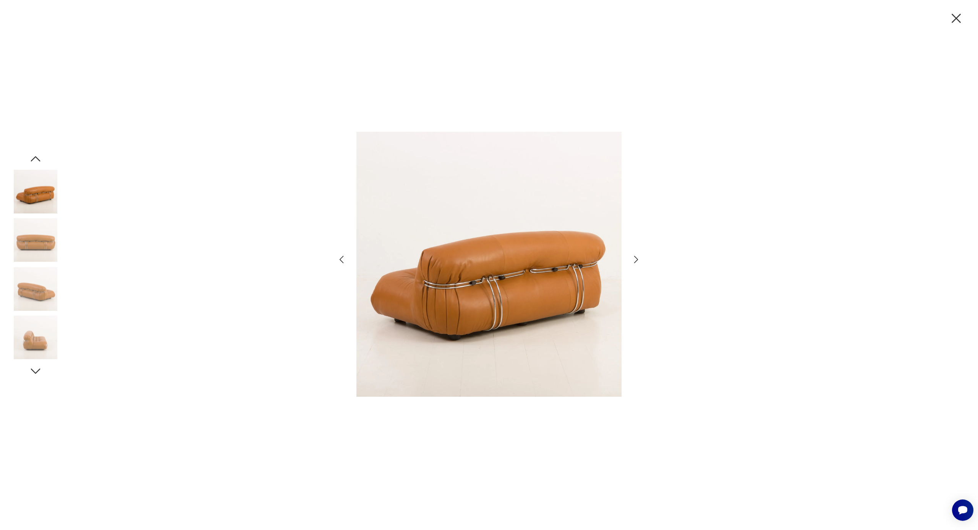
click at [639, 259] on icon "button" at bounding box center [636, 259] width 11 height 11
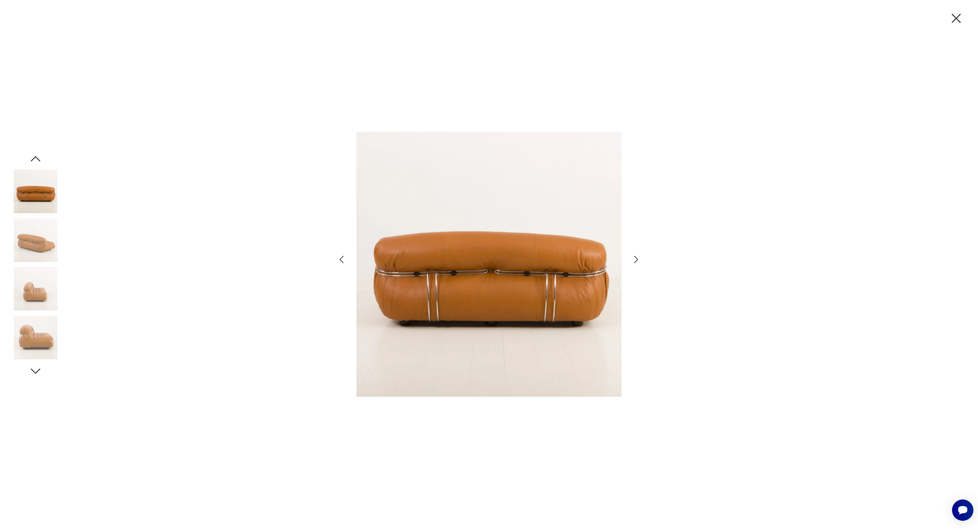
click at [639, 259] on icon "button" at bounding box center [636, 259] width 11 height 11
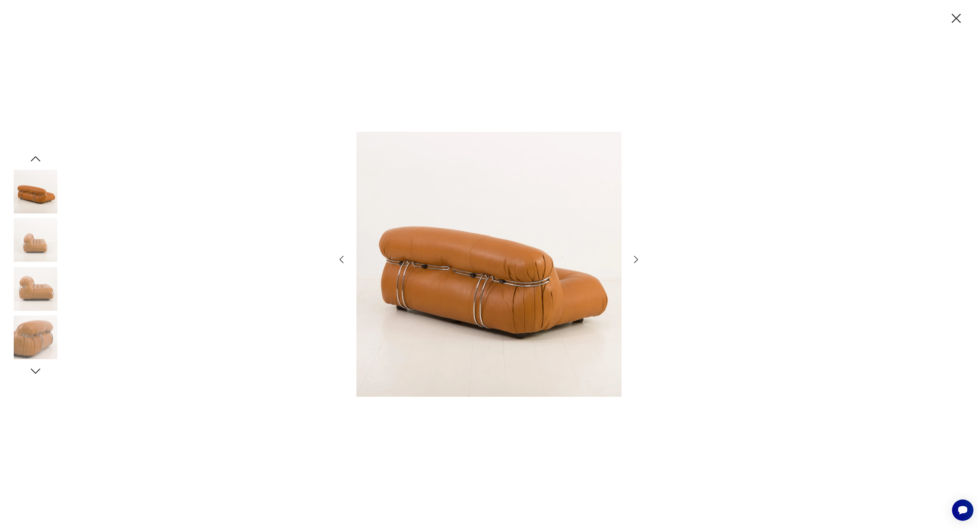
click at [639, 259] on icon "button" at bounding box center [636, 259] width 11 height 11
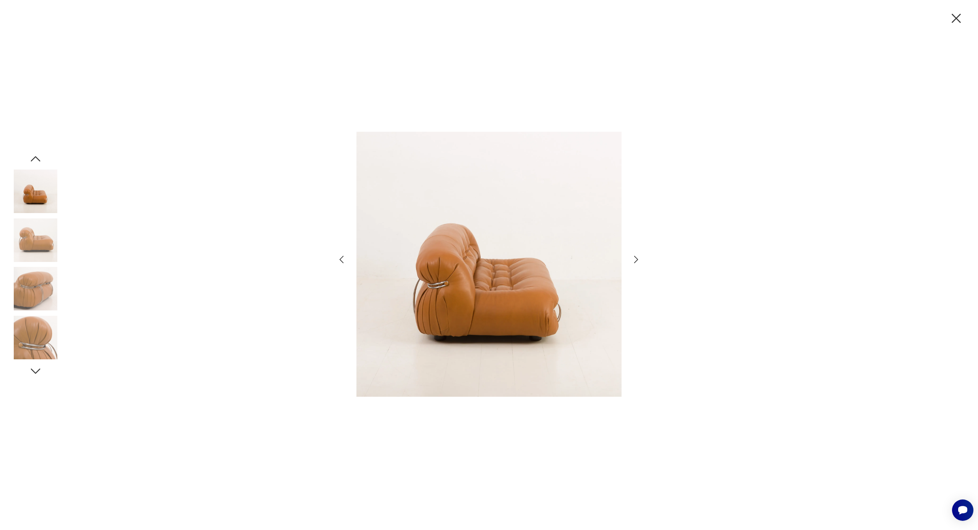
click at [639, 259] on icon "button" at bounding box center [636, 259] width 11 height 11
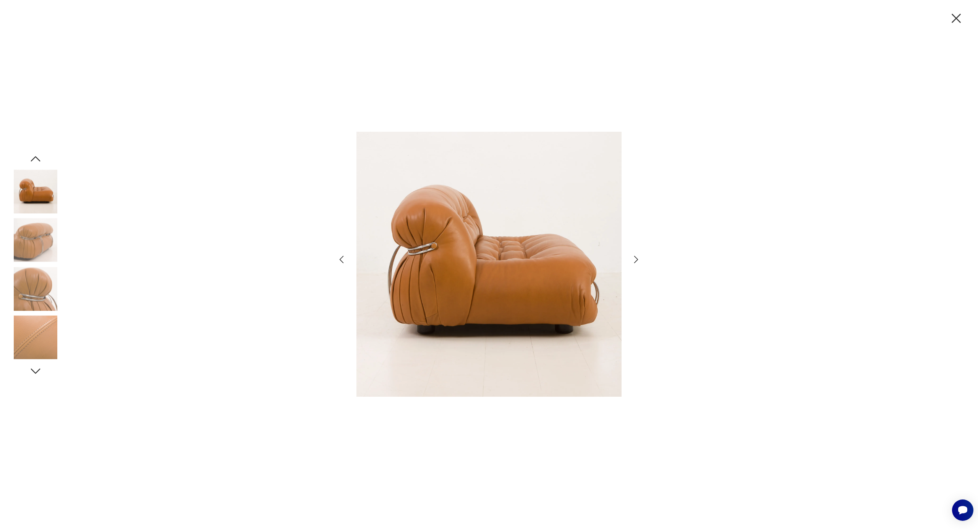
click at [639, 259] on icon "button" at bounding box center [636, 259] width 11 height 11
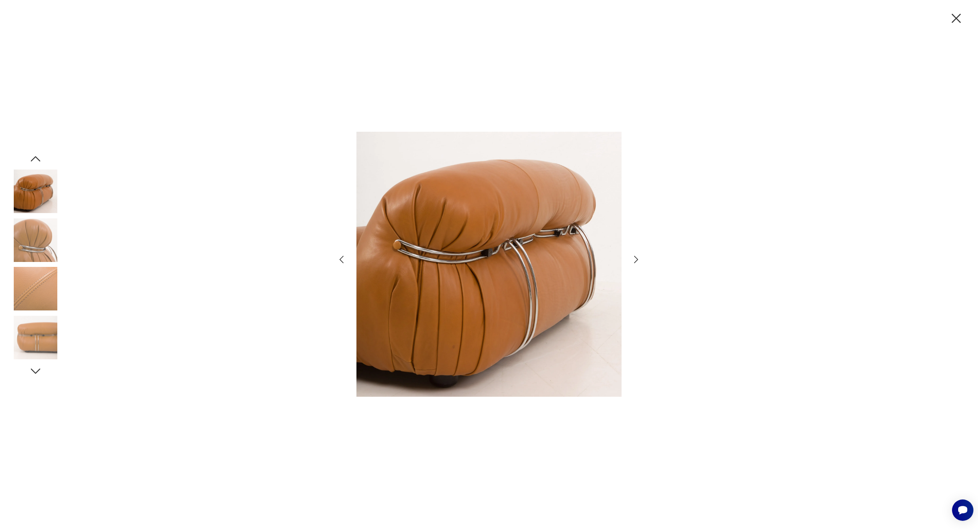
click at [639, 259] on icon "button" at bounding box center [636, 259] width 11 height 11
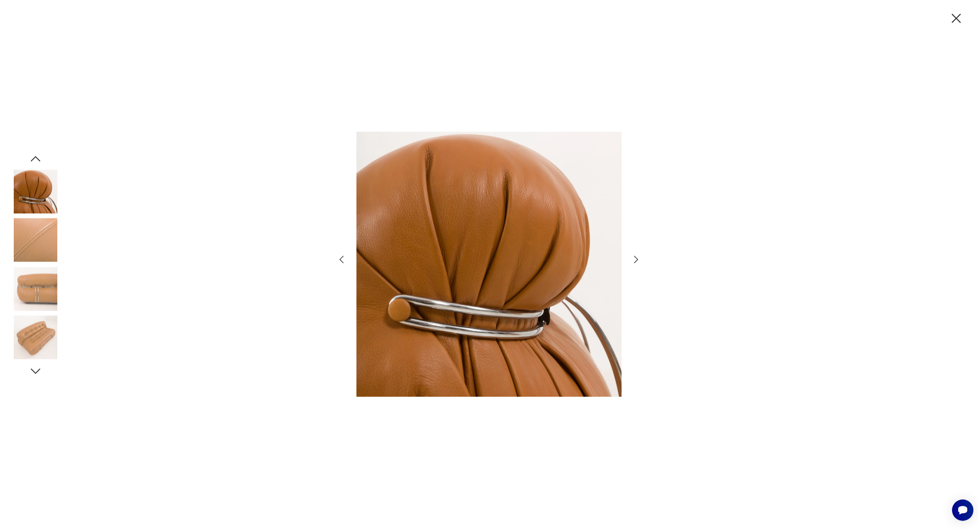
click at [639, 259] on icon "button" at bounding box center [636, 259] width 11 height 11
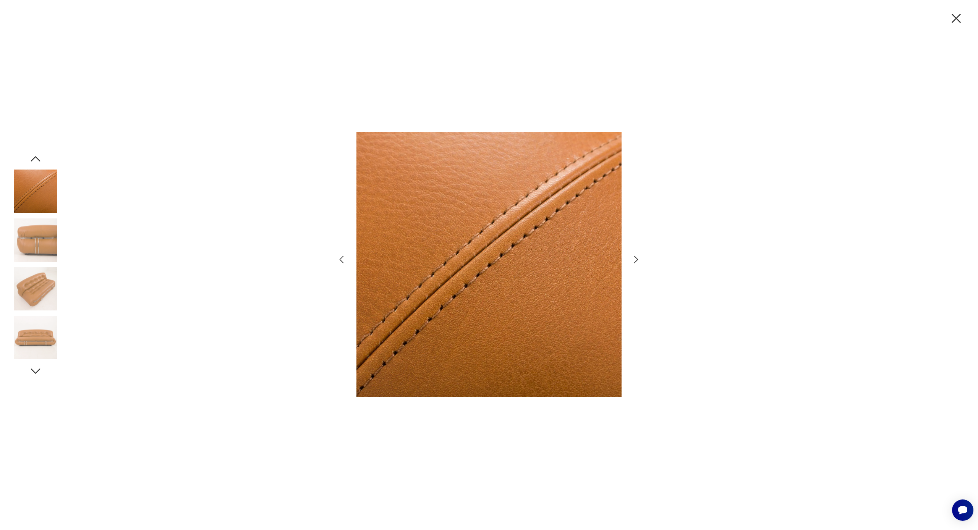
click at [639, 259] on icon "button" at bounding box center [636, 259] width 11 height 11
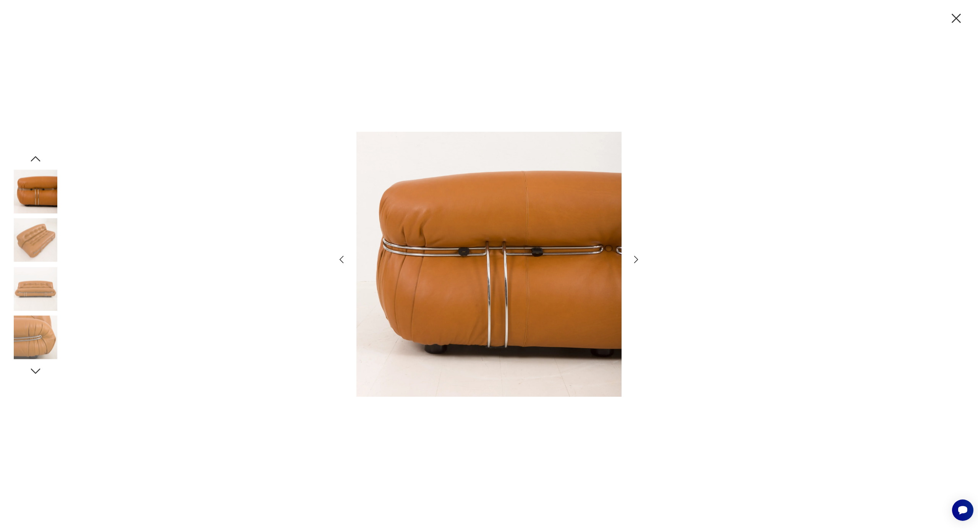
click at [639, 259] on icon "button" at bounding box center [636, 259] width 11 height 11
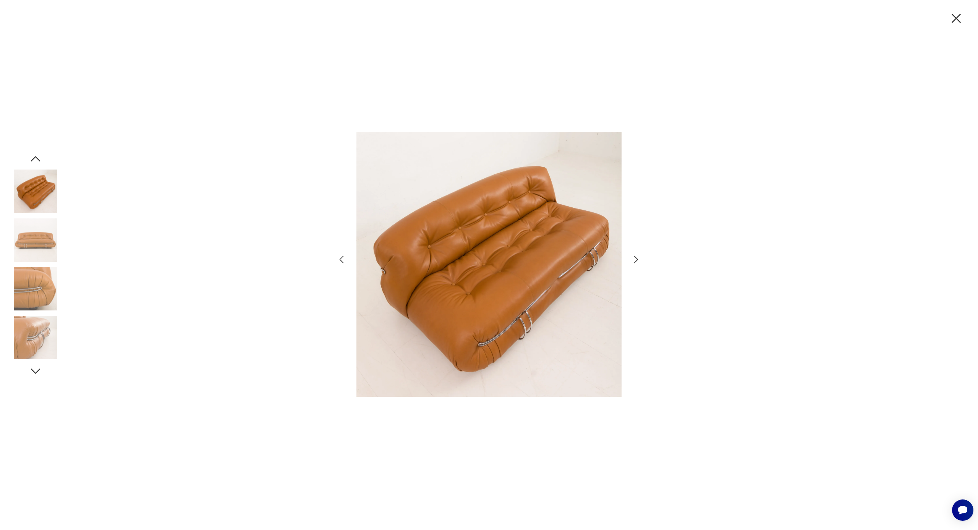
click at [639, 259] on icon "button" at bounding box center [636, 259] width 11 height 11
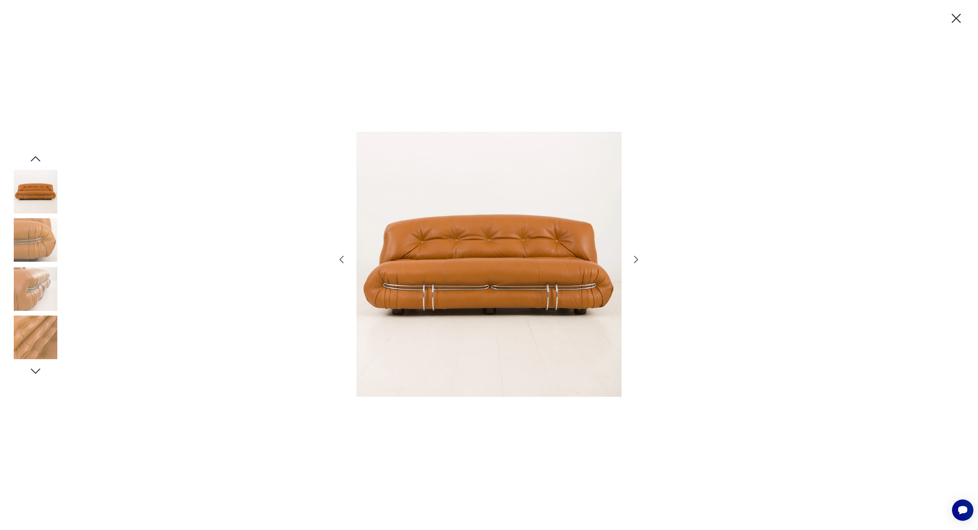
click at [639, 259] on icon "button" at bounding box center [636, 259] width 11 height 11
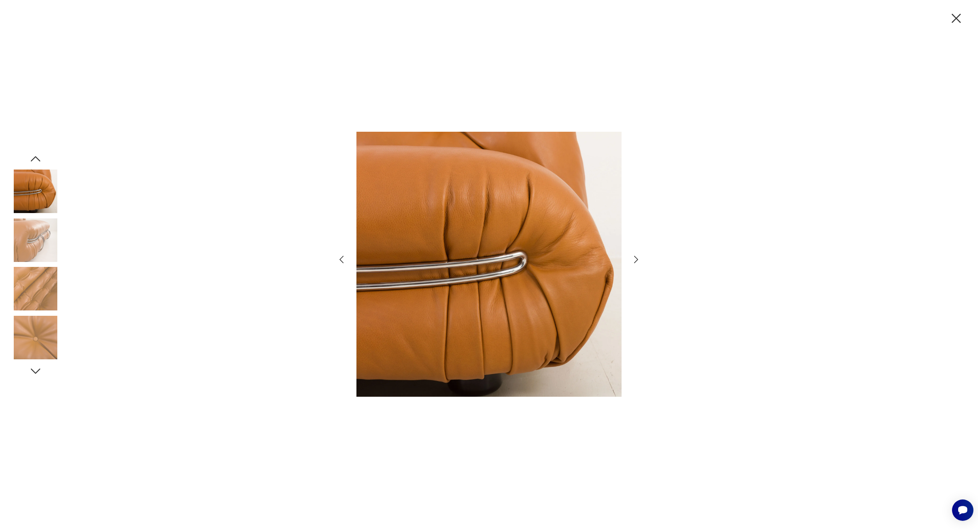
click at [646, 16] on icon "button" at bounding box center [956, 18] width 16 height 16
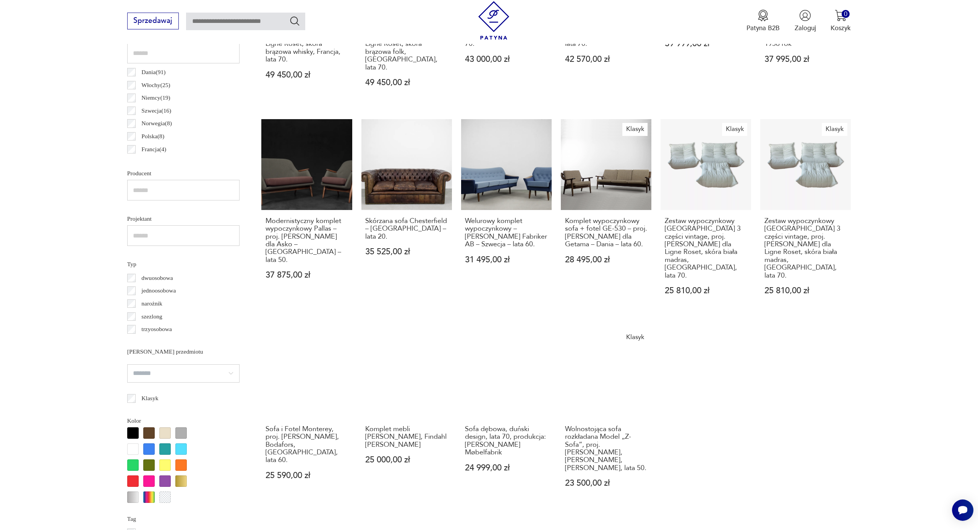
scroll to position [460, 0]
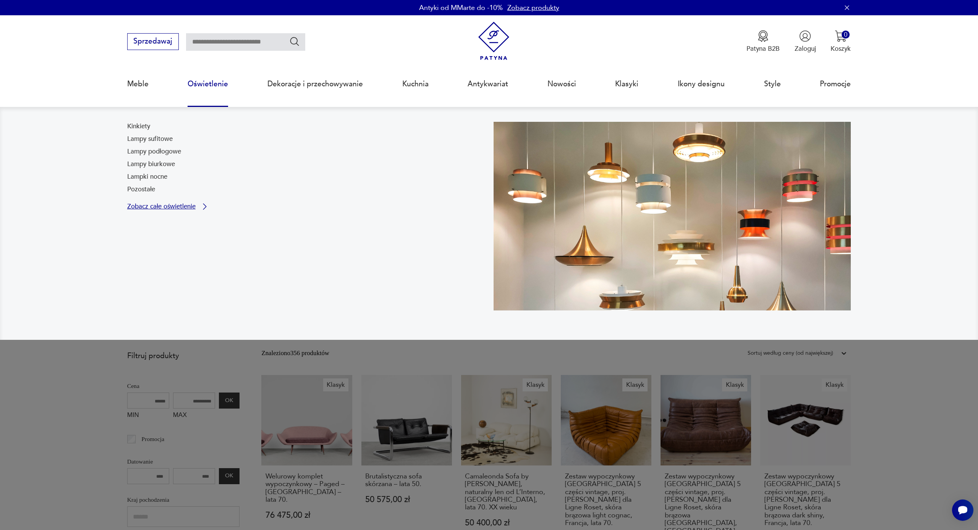
click at [157, 204] on p "Zobacz całe oświetlenie" at bounding box center [161, 207] width 68 height 6
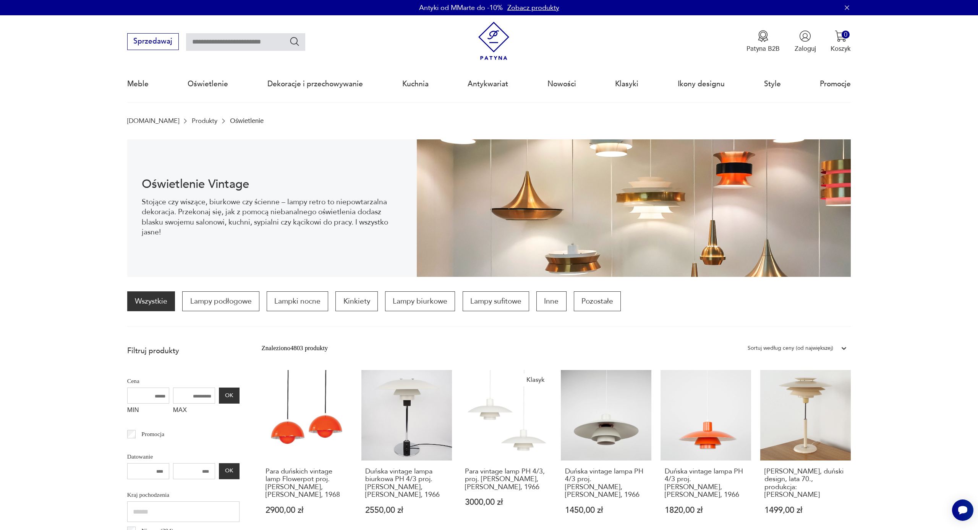
click at [646, 8] on icon "button" at bounding box center [847, 8] width 8 height 8
